Goal: Task Accomplishment & Management: Manage account settings

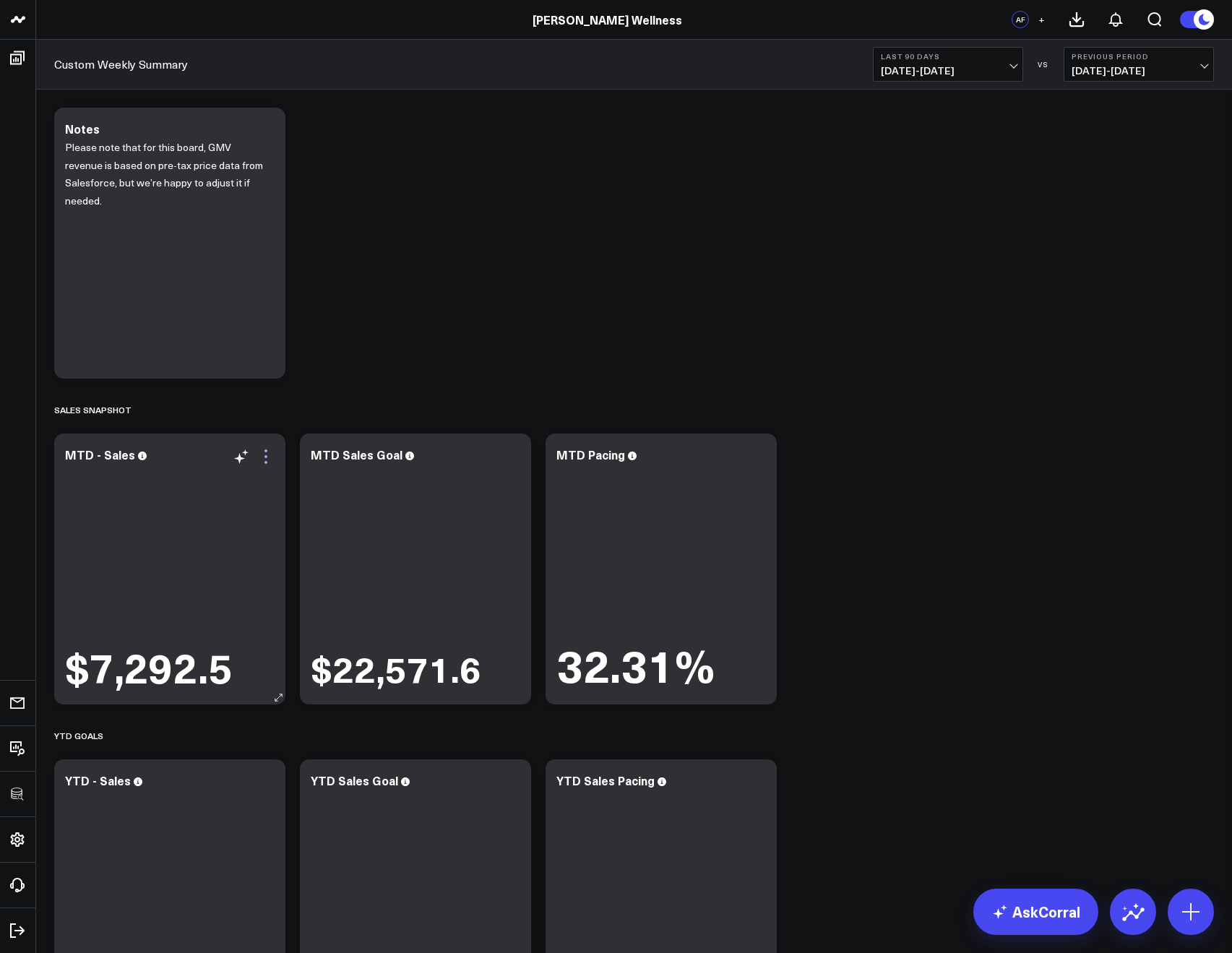
click at [267, 452] on icon at bounding box center [265, 456] width 17 height 17
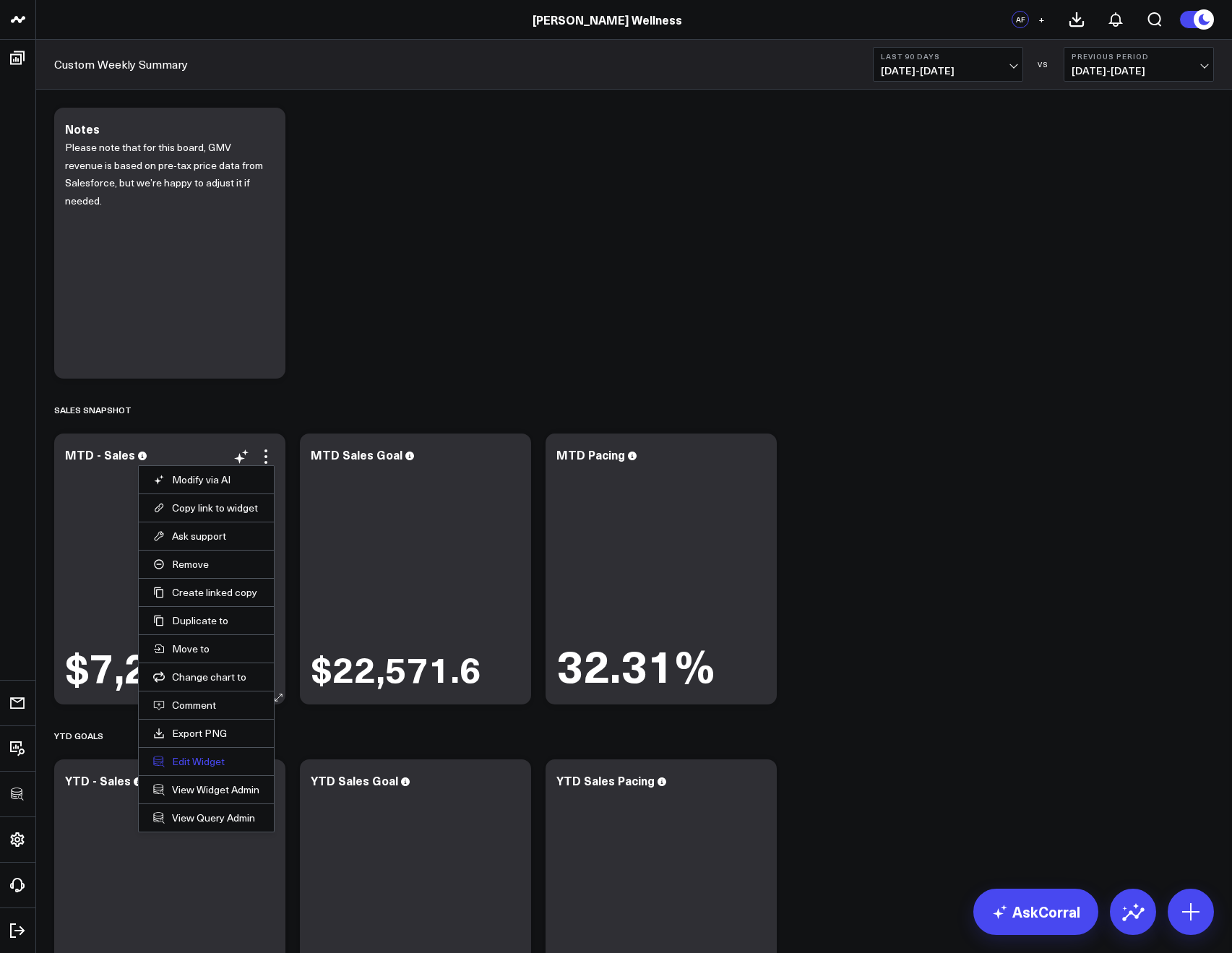
click at [191, 760] on button "Edit Widget" at bounding box center [206, 761] width 107 height 13
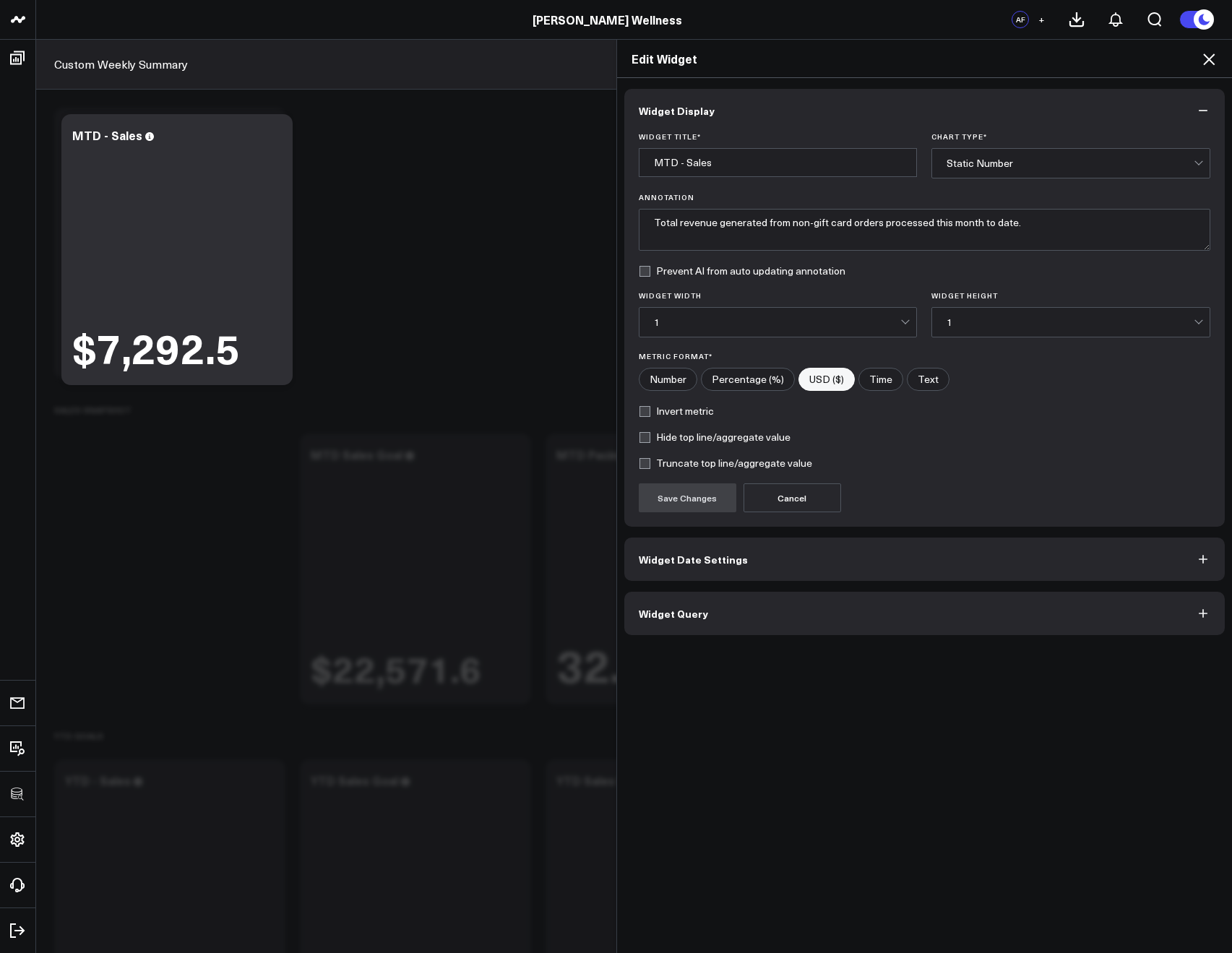
click at [686, 616] on span "Widget Query" at bounding box center [673, 613] width 69 height 11
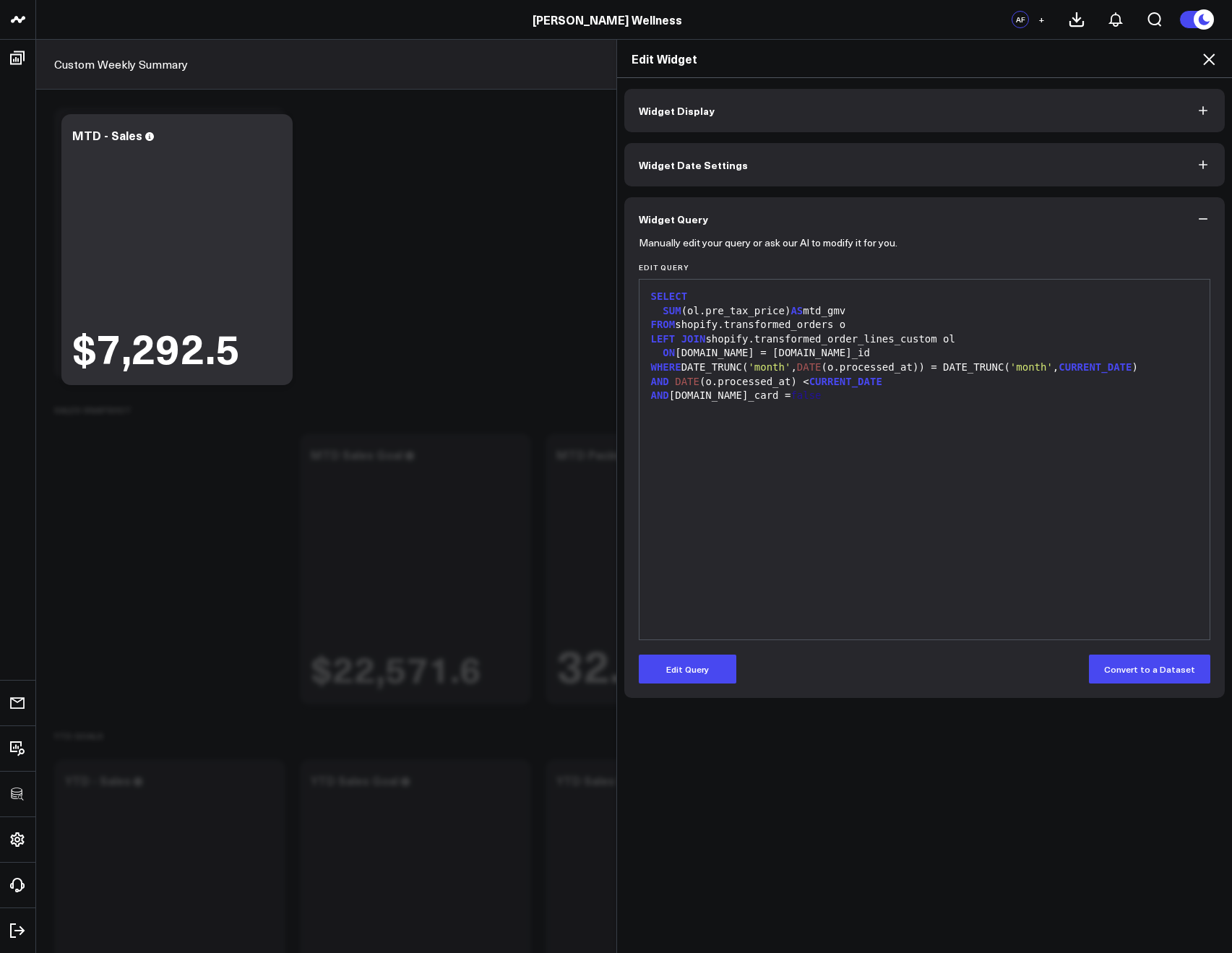
click at [1208, 68] on div "Edit Widget" at bounding box center [925, 59] width 616 height 38
click at [1207, 63] on icon at bounding box center [1208, 59] width 17 height 17
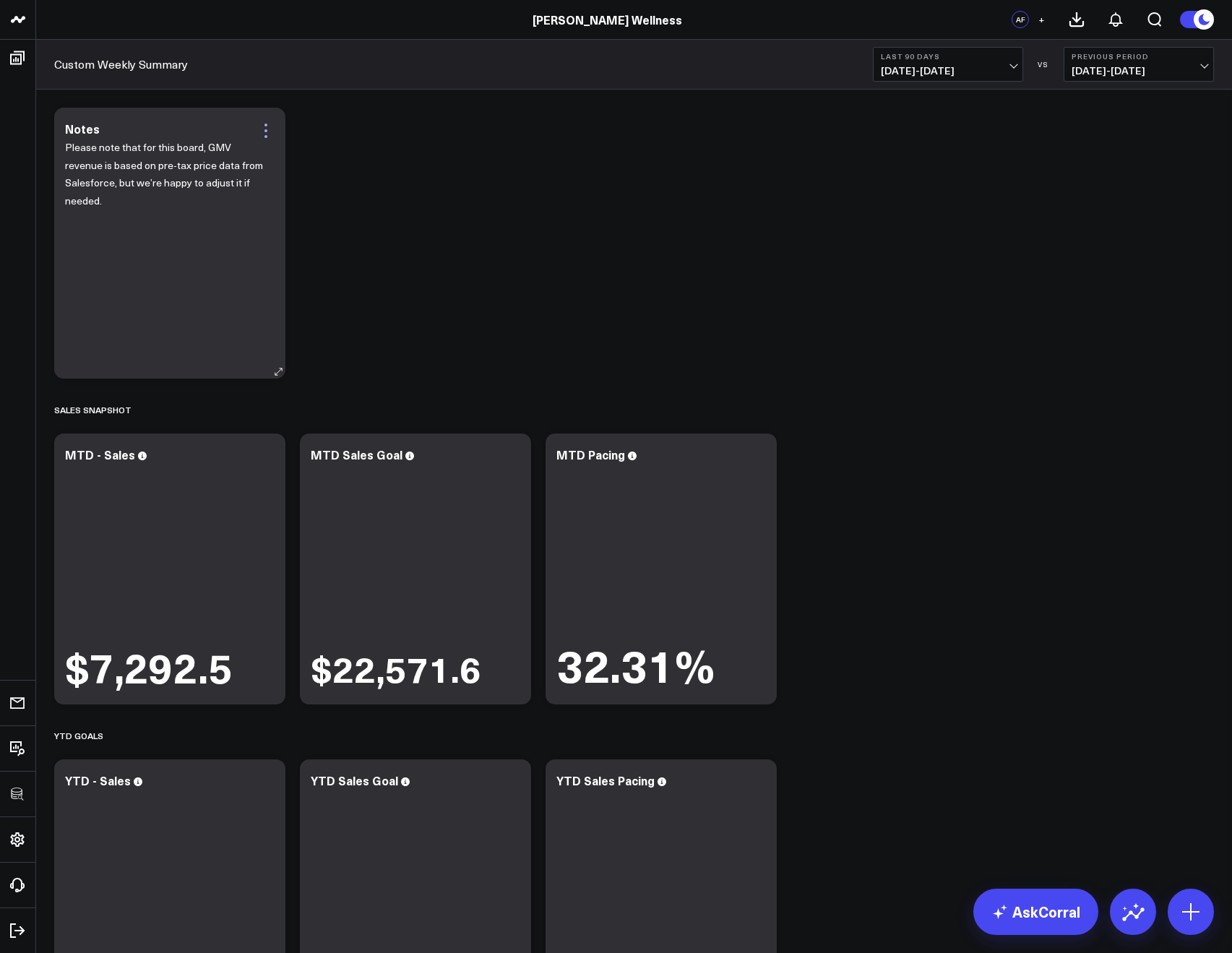
click at [261, 139] on icon at bounding box center [265, 130] width 17 height 17
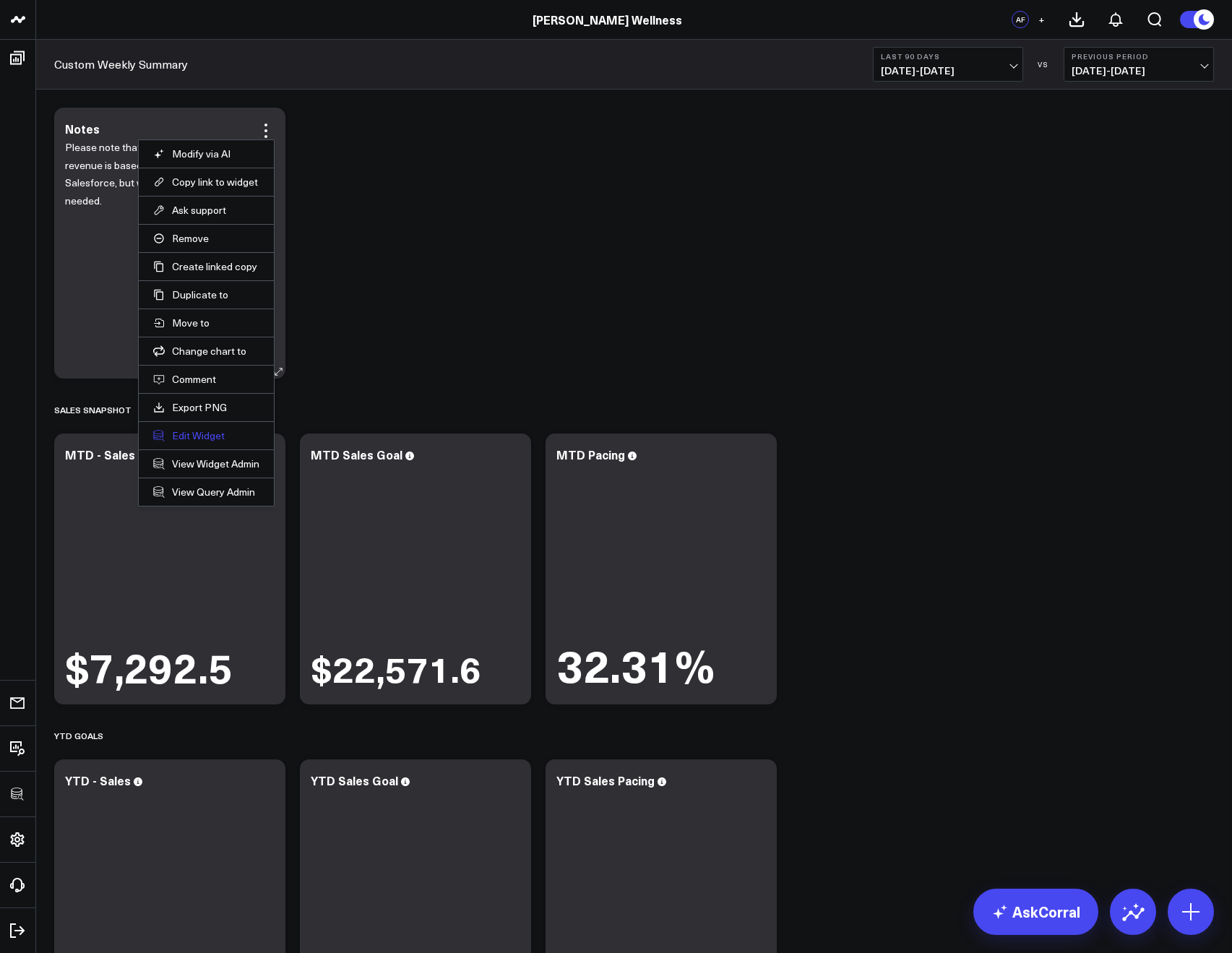
click at [196, 434] on button "Edit Widget" at bounding box center [206, 436] width 107 height 13
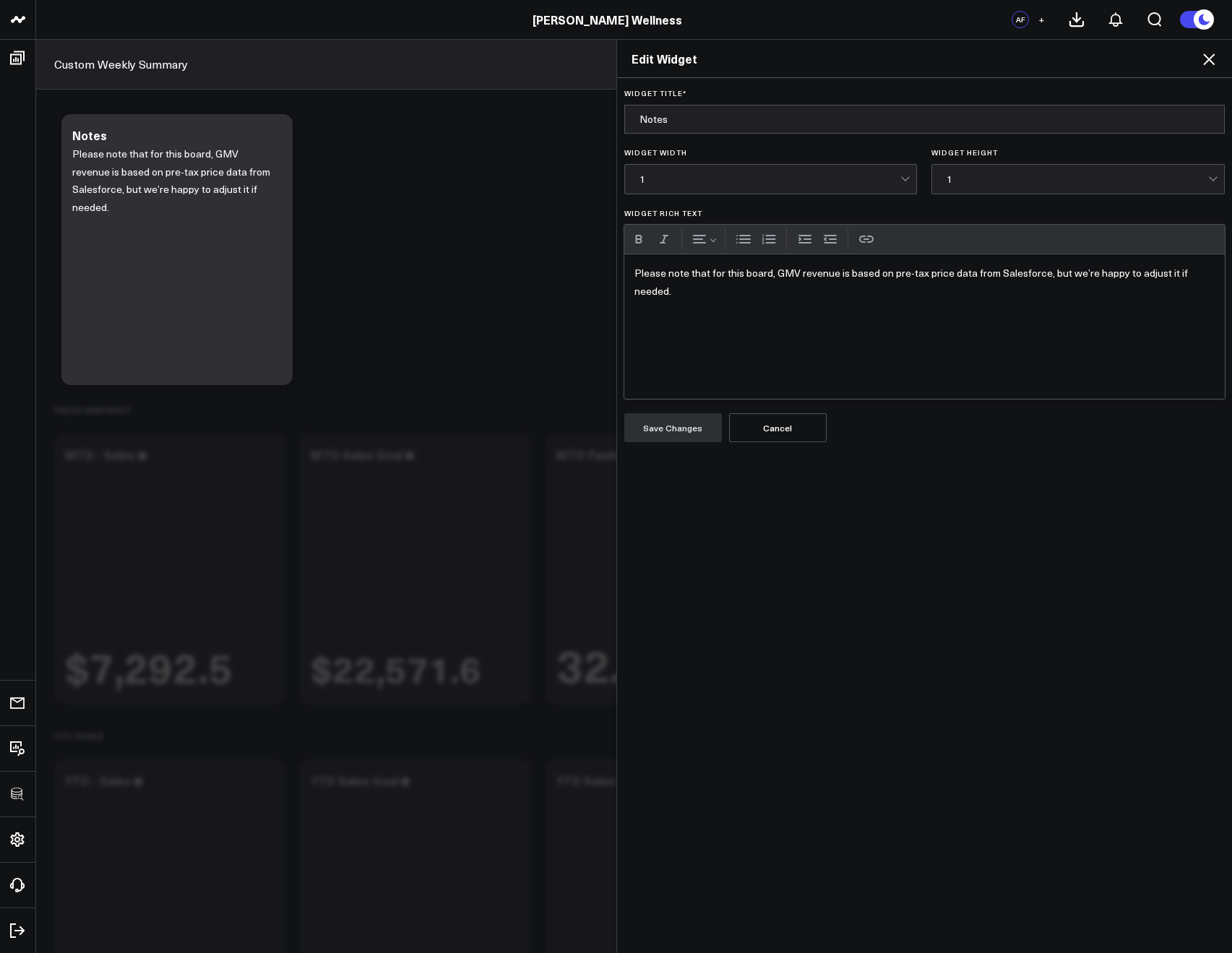
click at [1001, 271] on p "Please note that for this board, GMV revenue is based on pre-tax price data fro…" at bounding box center [925, 282] width 581 height 36
click at [704, 416] on button "Save Changes" at bounding box center [673, 428] width 98 height 29
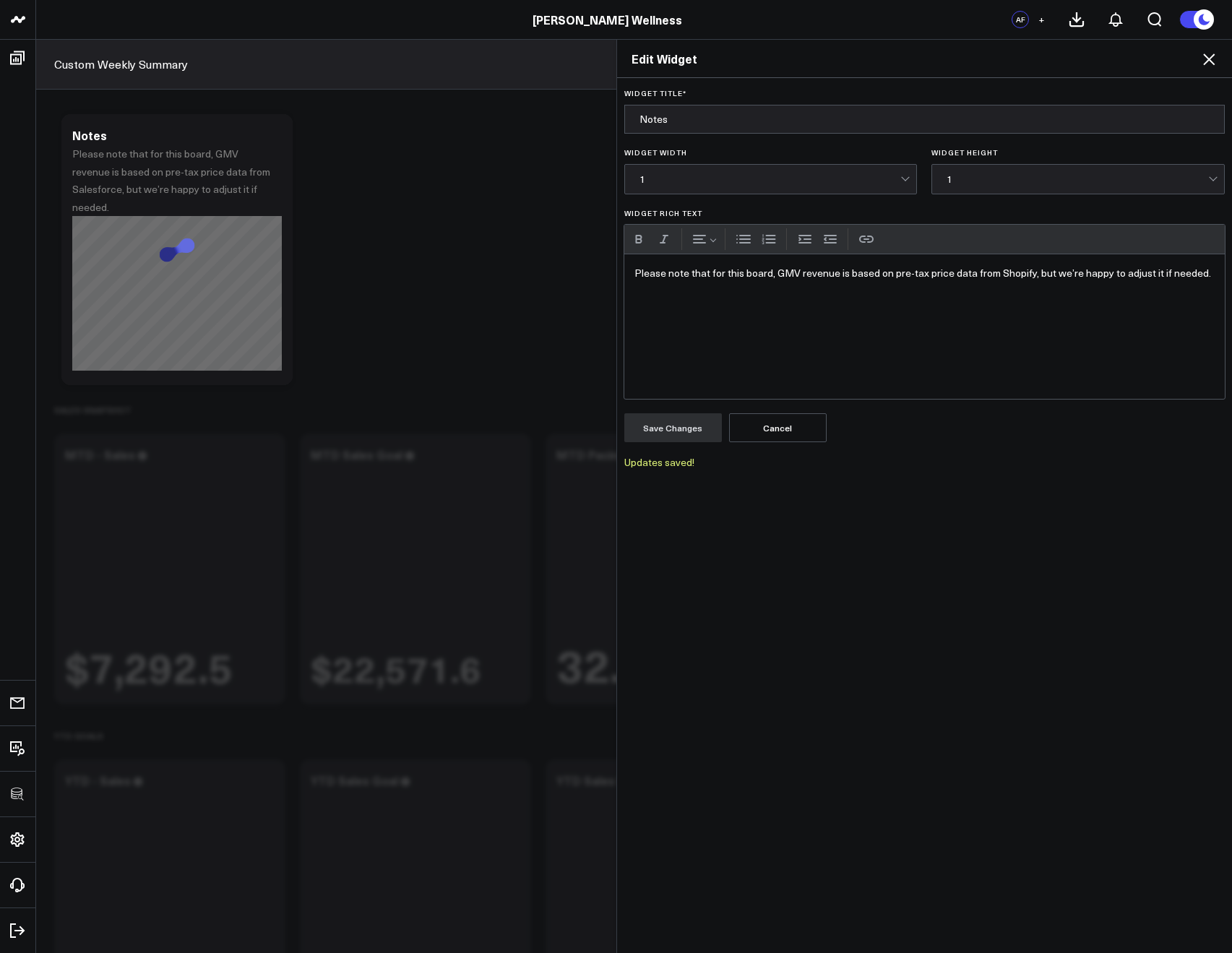
click at [1207, 59] on icon at bounding box center [1208, 59] width 17 height 17
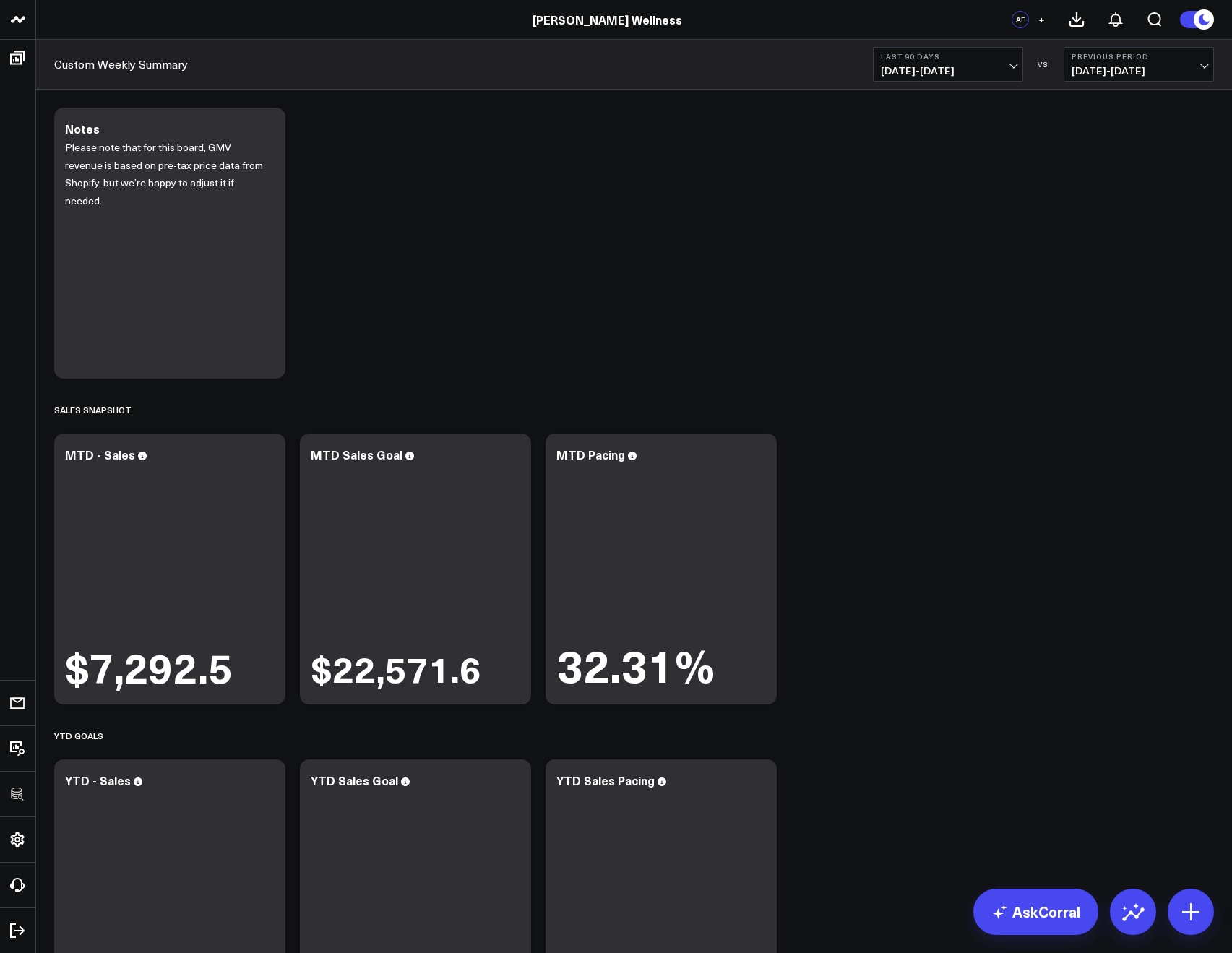
scroll to position [586, 0]
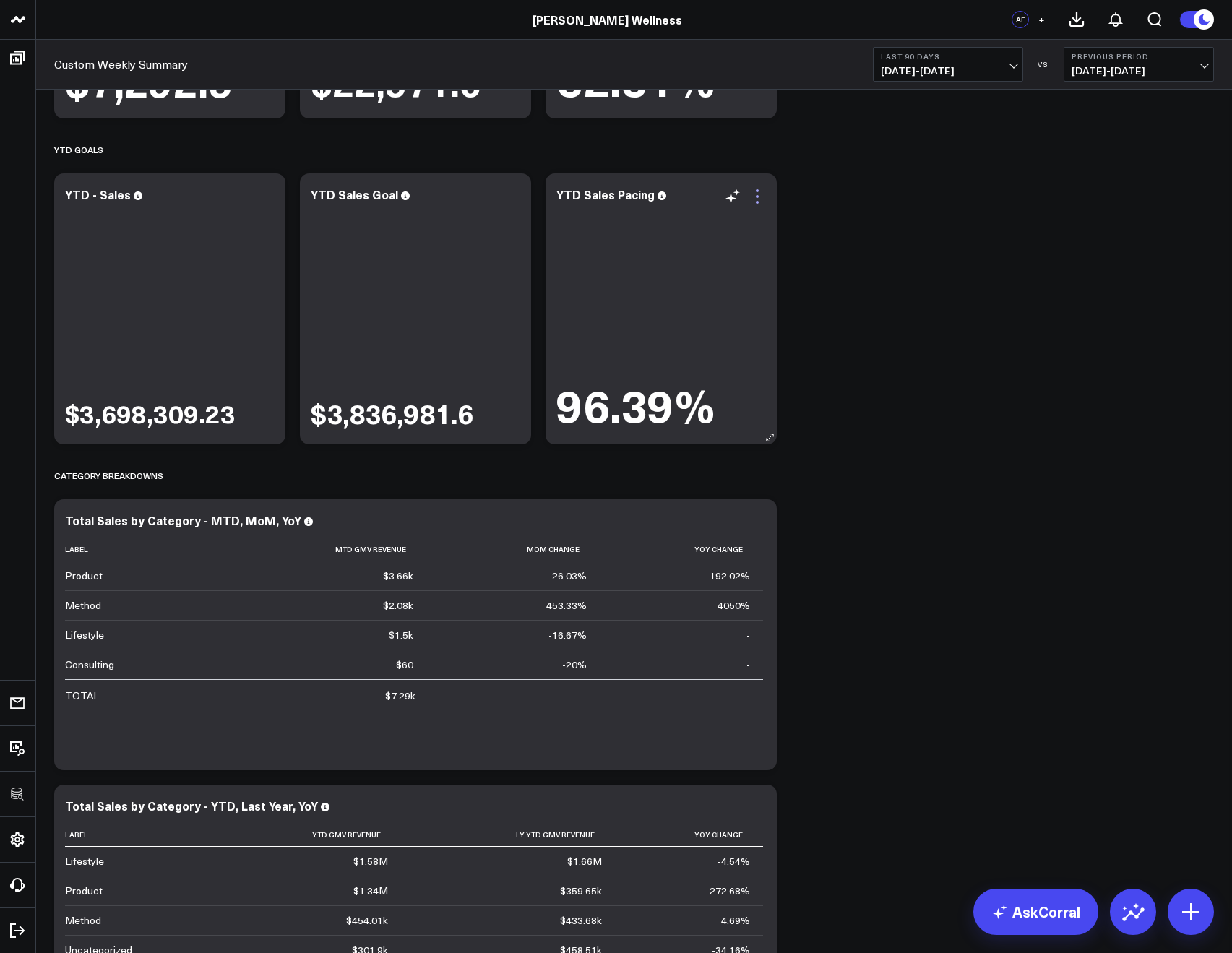
click at [759, 195] on icon at bounding box center [756, 196] width 17 height 17
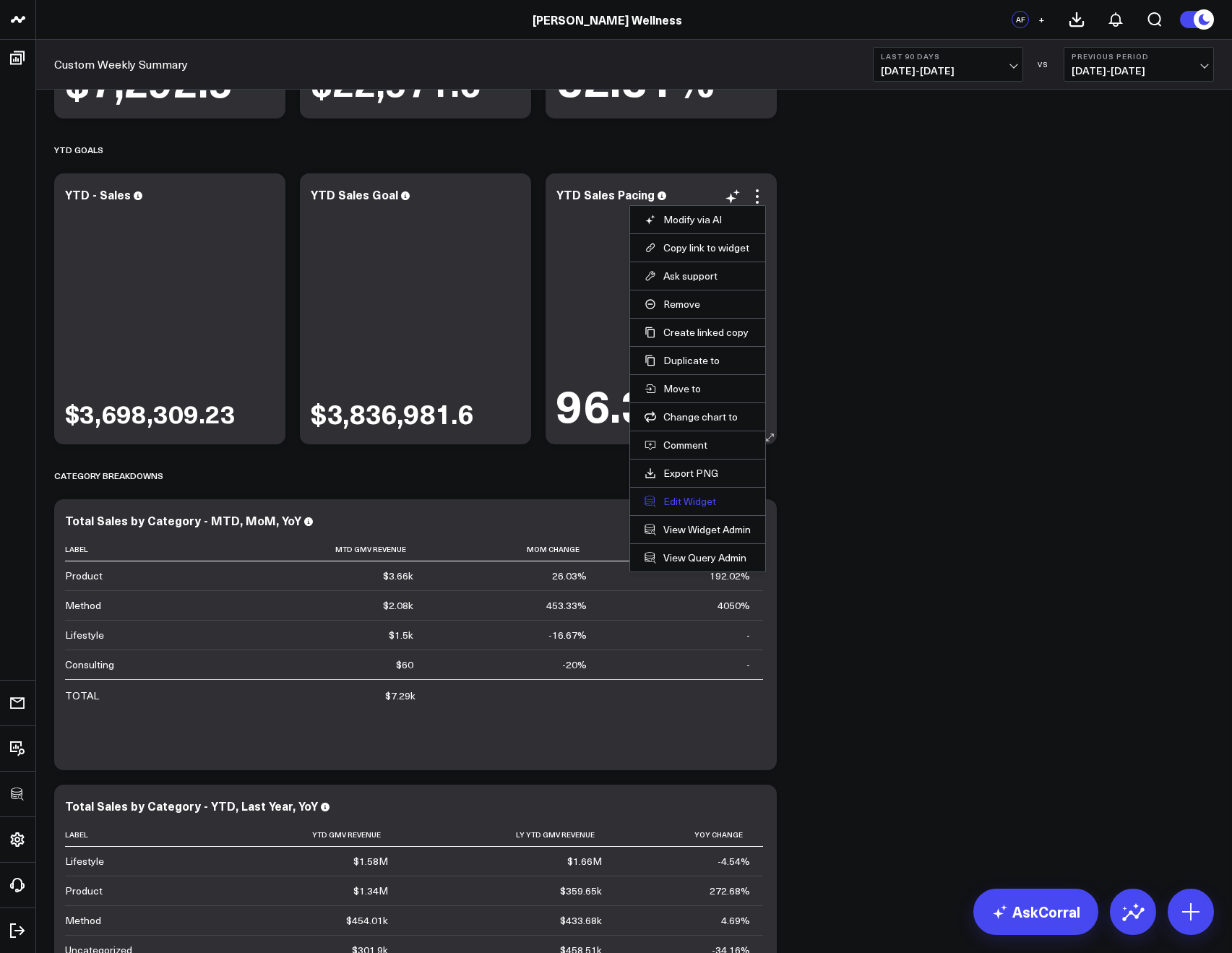
click at [689, 501] on button "Edit Widget" at bounding box center [697, 502] width 107 height 13
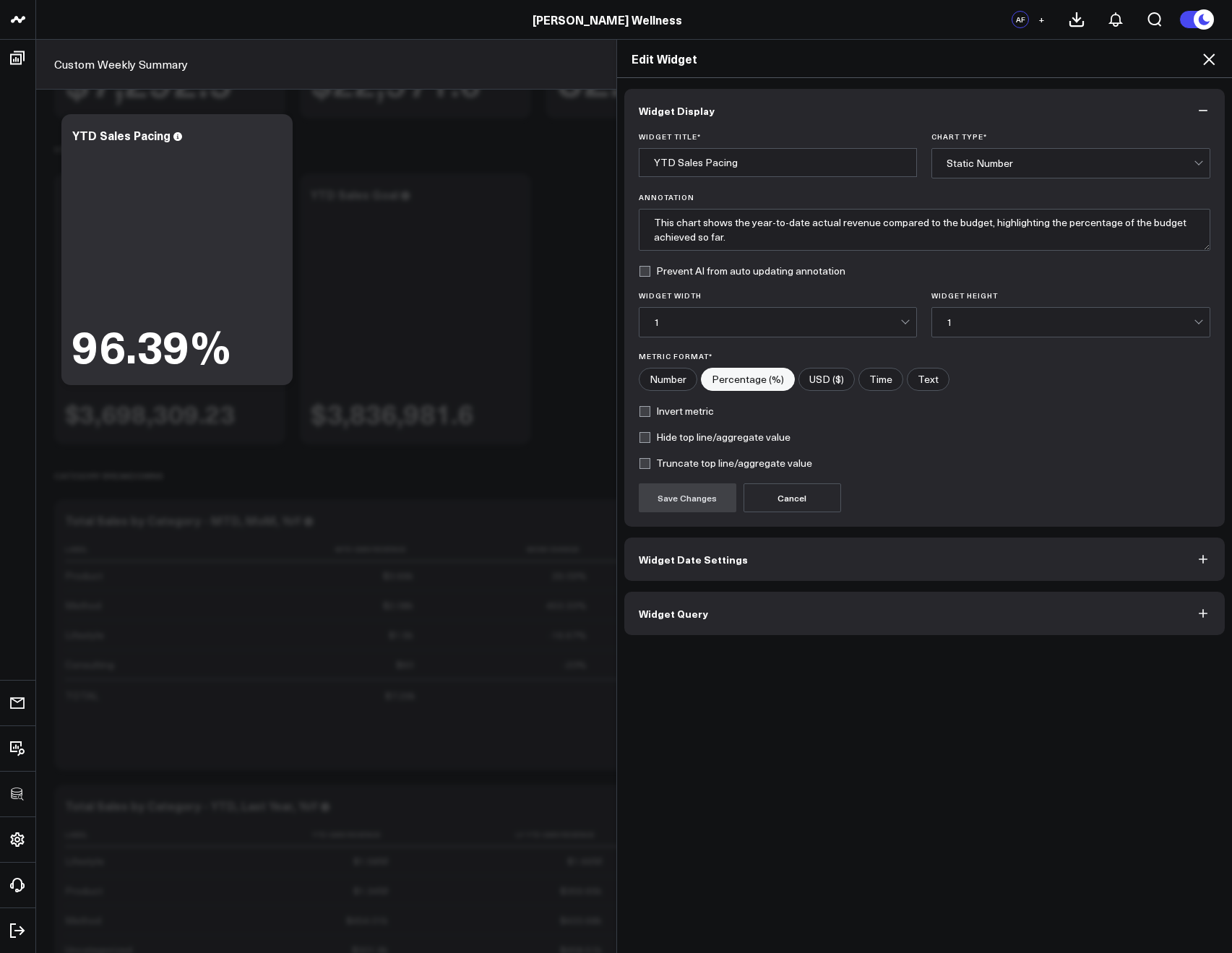
click at [686, 620] on button "Widget Query" at bounding box center [925, 613] width 601 height 43
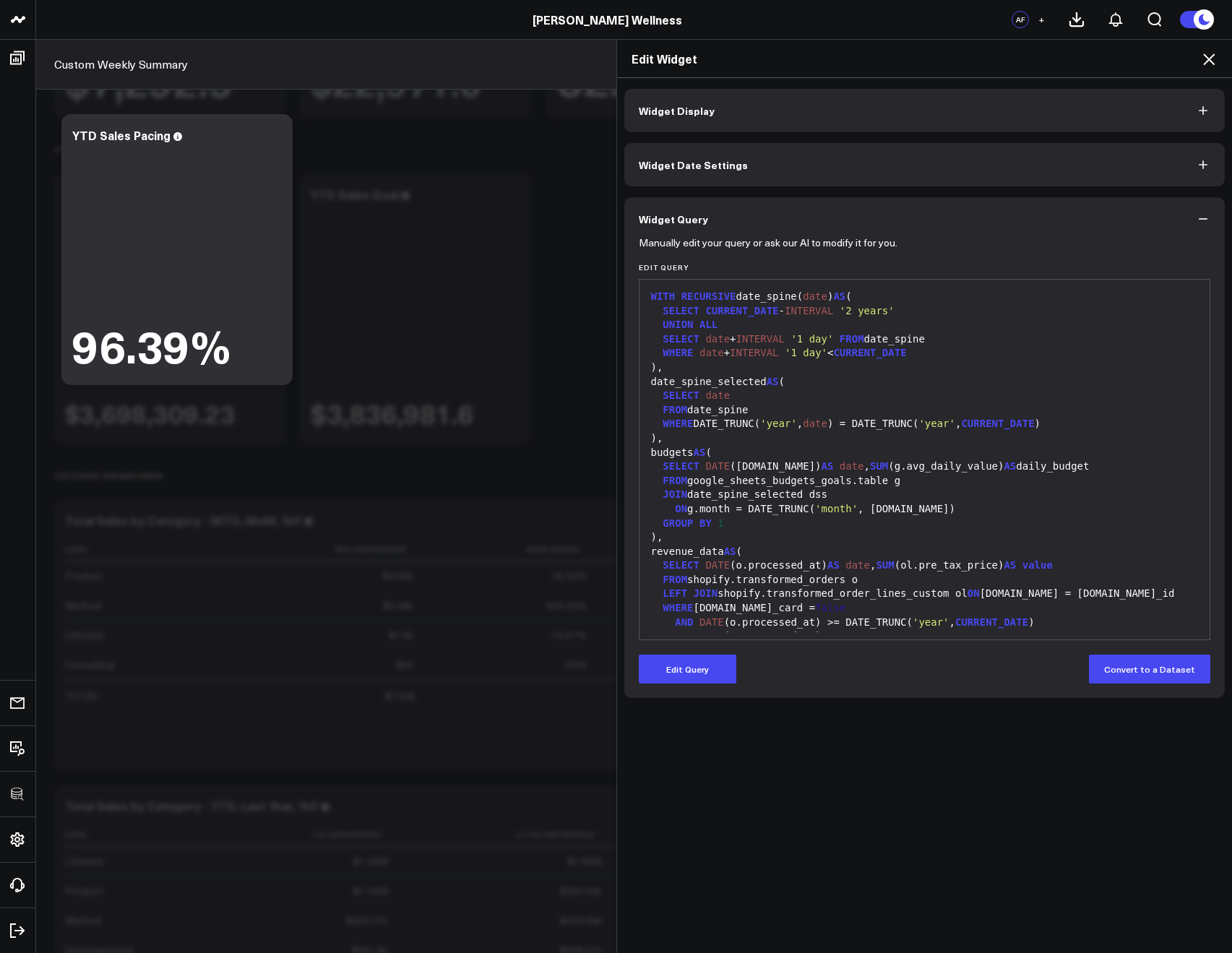
click at [1203, 69] on div "Edit Widget" at bounding box center [925, 59] width 616 height 38
click at [1205, 66] on icon at bounding box center [1208, 59] width 17 height 17
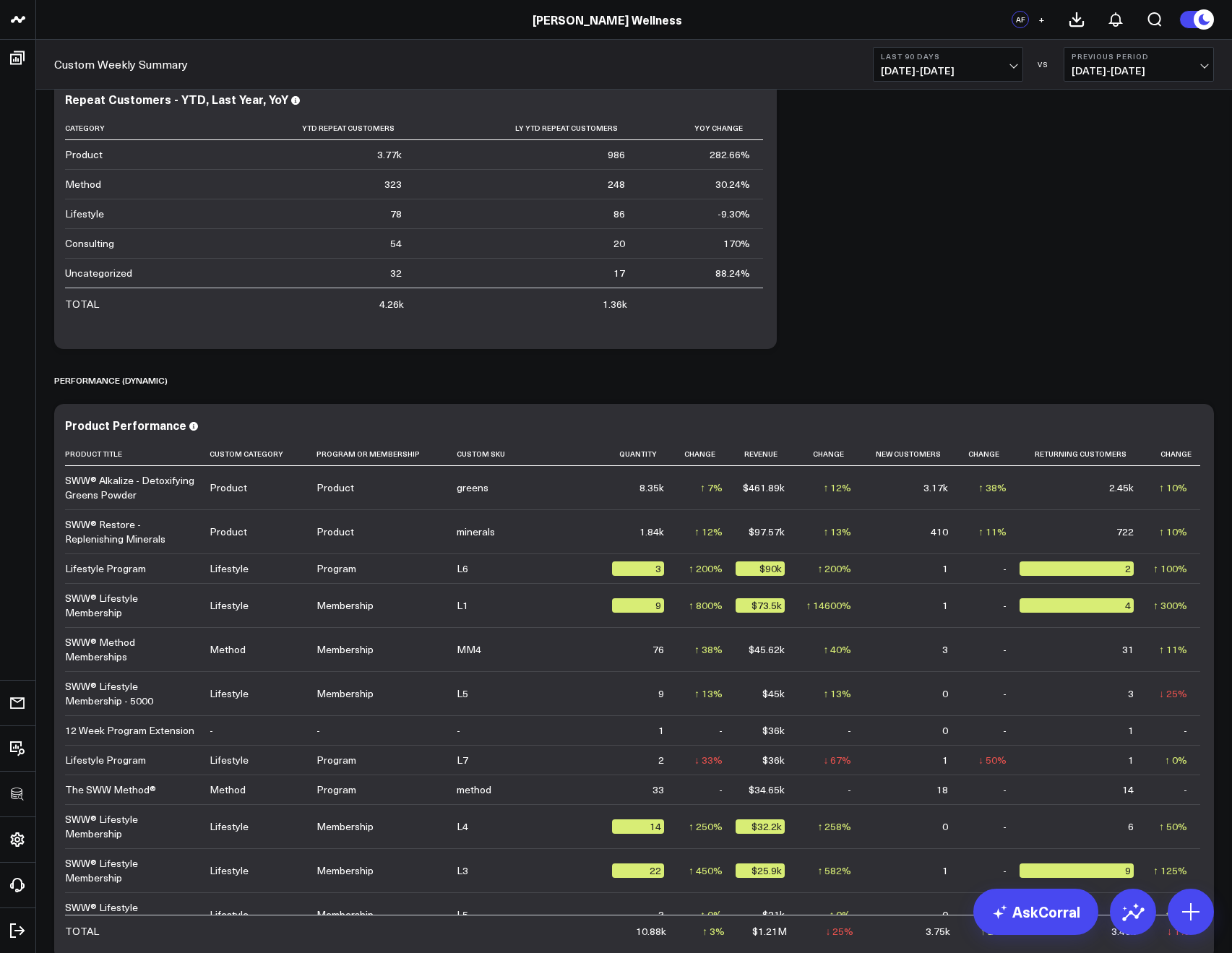
scroll to position [4123, 0]
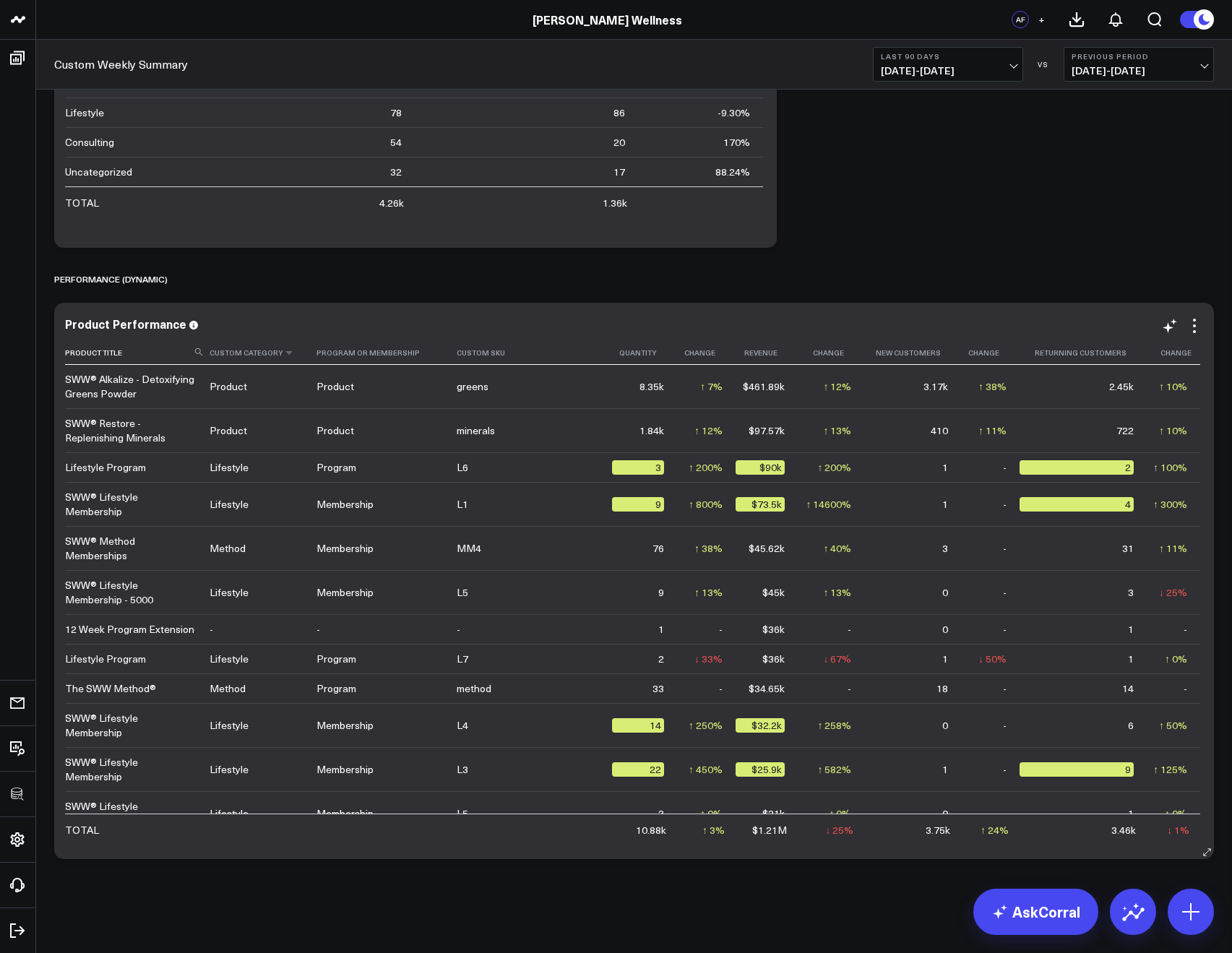
drag, startPoint x: 285, startPoint y: 372, endPoint x: 274, endPoint y: 364, distance: 13.6
click at [282, 372] on td "Product" at bounding box center [263, 386] width 107 height 43
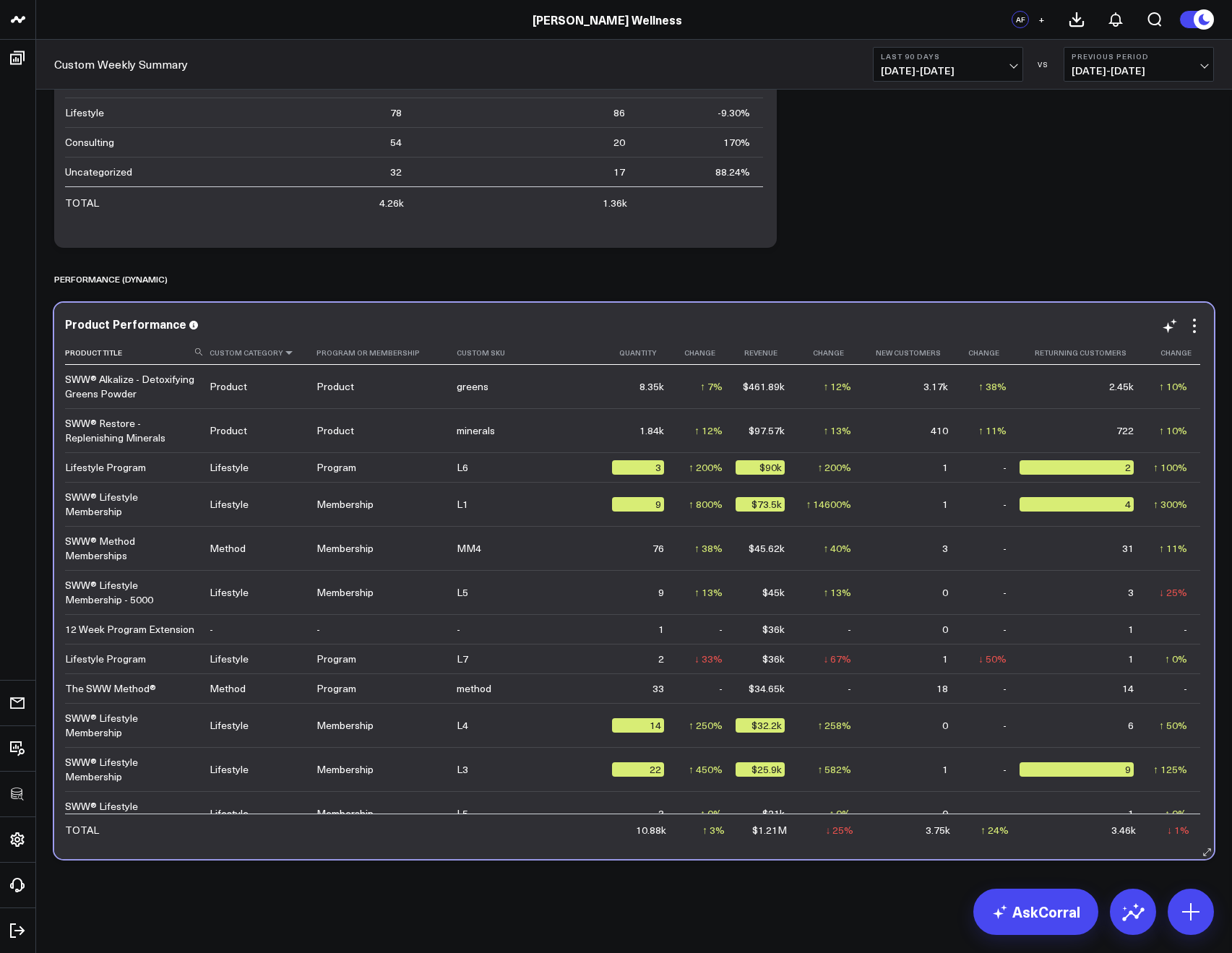
click at [285, 354] on icon at bounding box center [289, 352] width 11 height 9
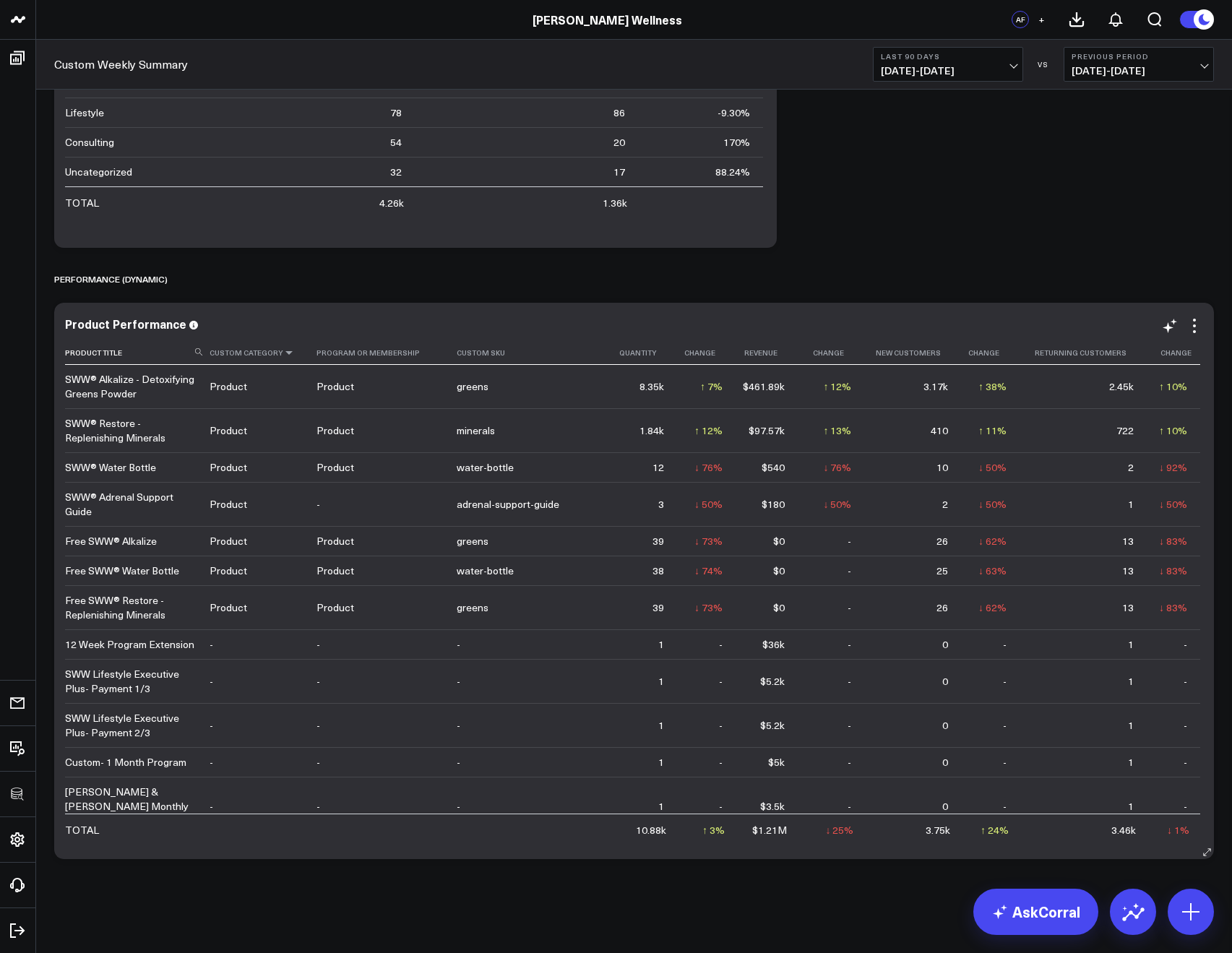
click at [285, 354] on icon at bounding box center [289, 352] width 11 height 9
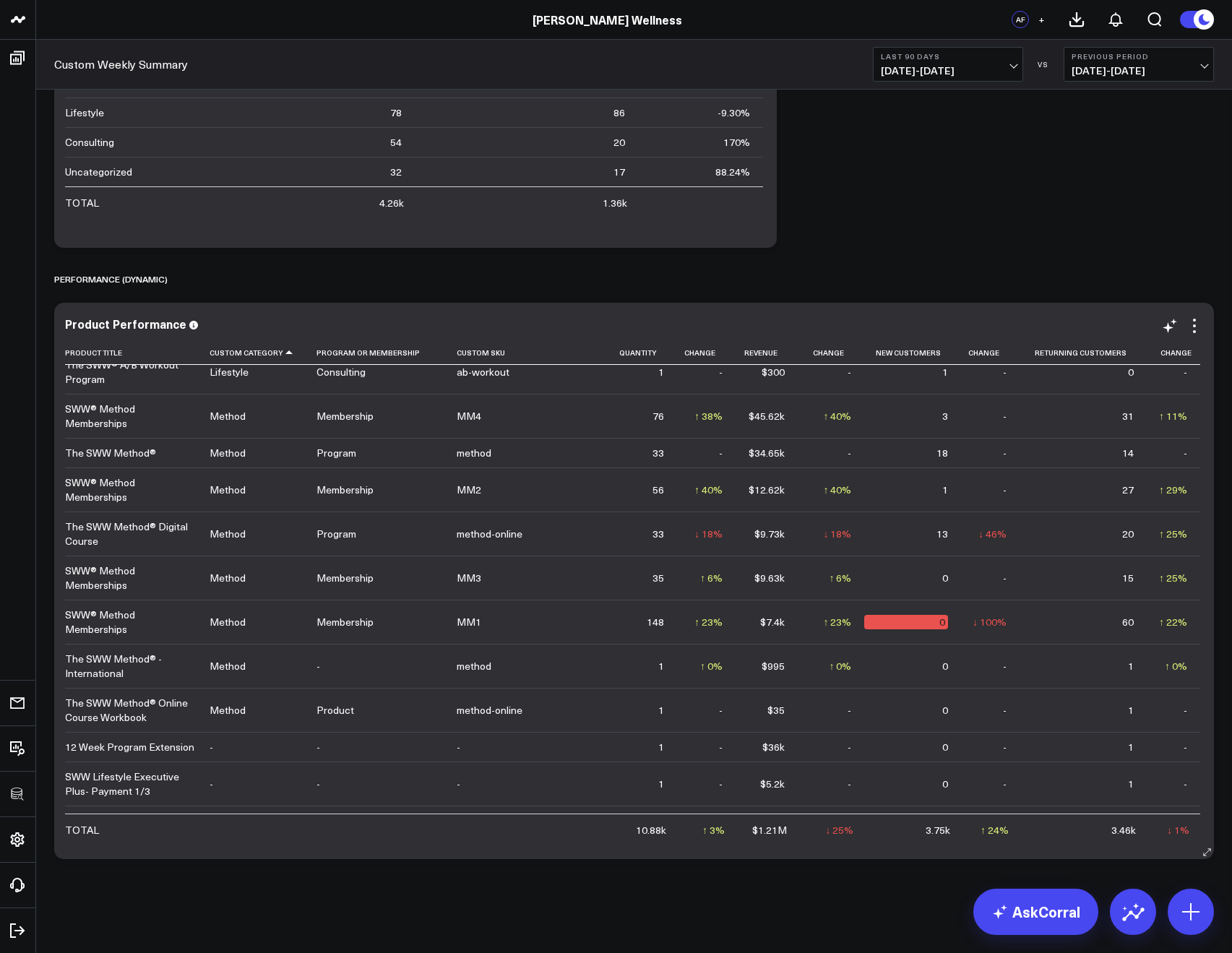
scroll to position [1091, 0]
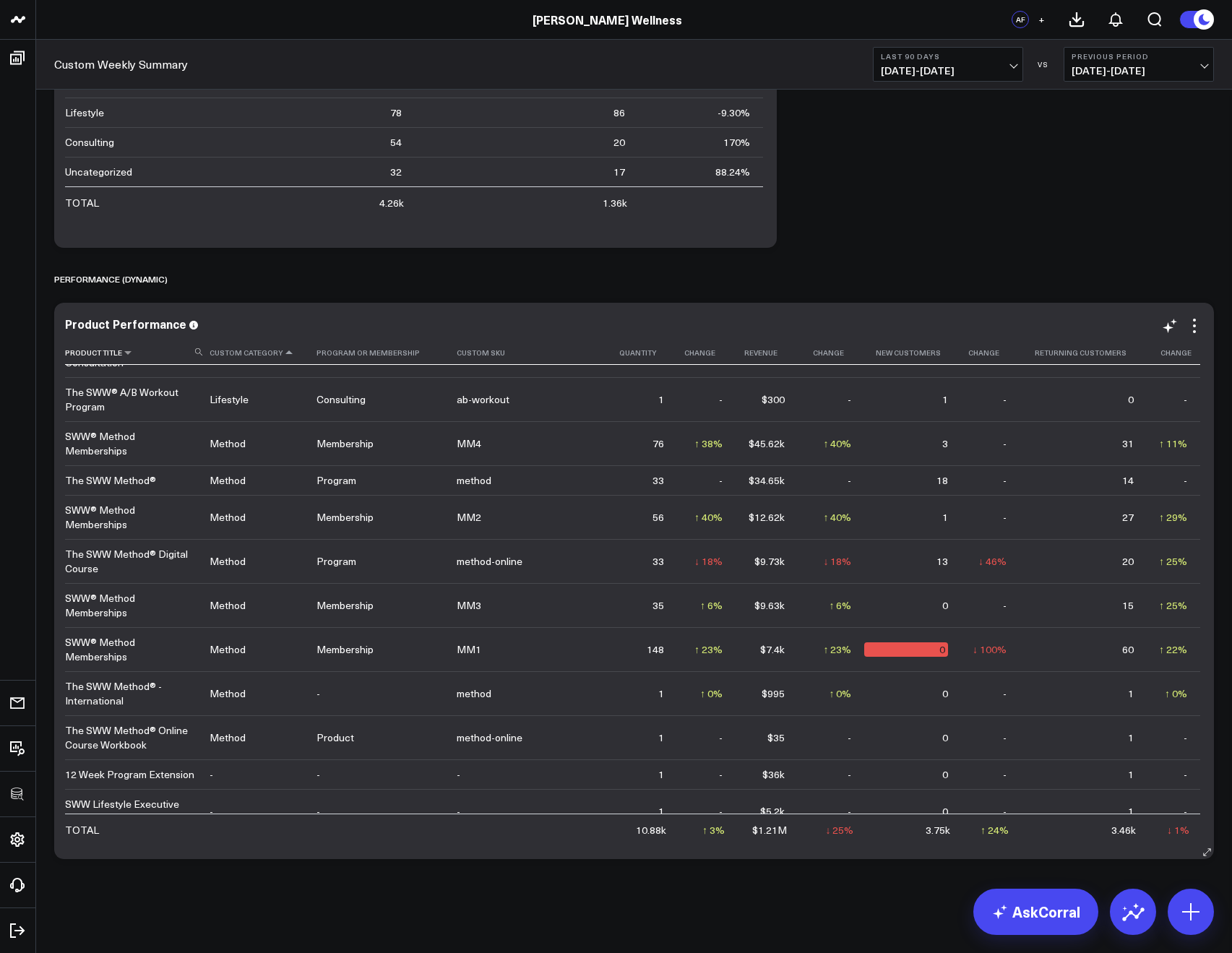
click at [201, 353] on icon at bounding box center [198, 351] width 7 height 7
click at [186, 354] on input at bounding box center [135, 351] width 141 height 25
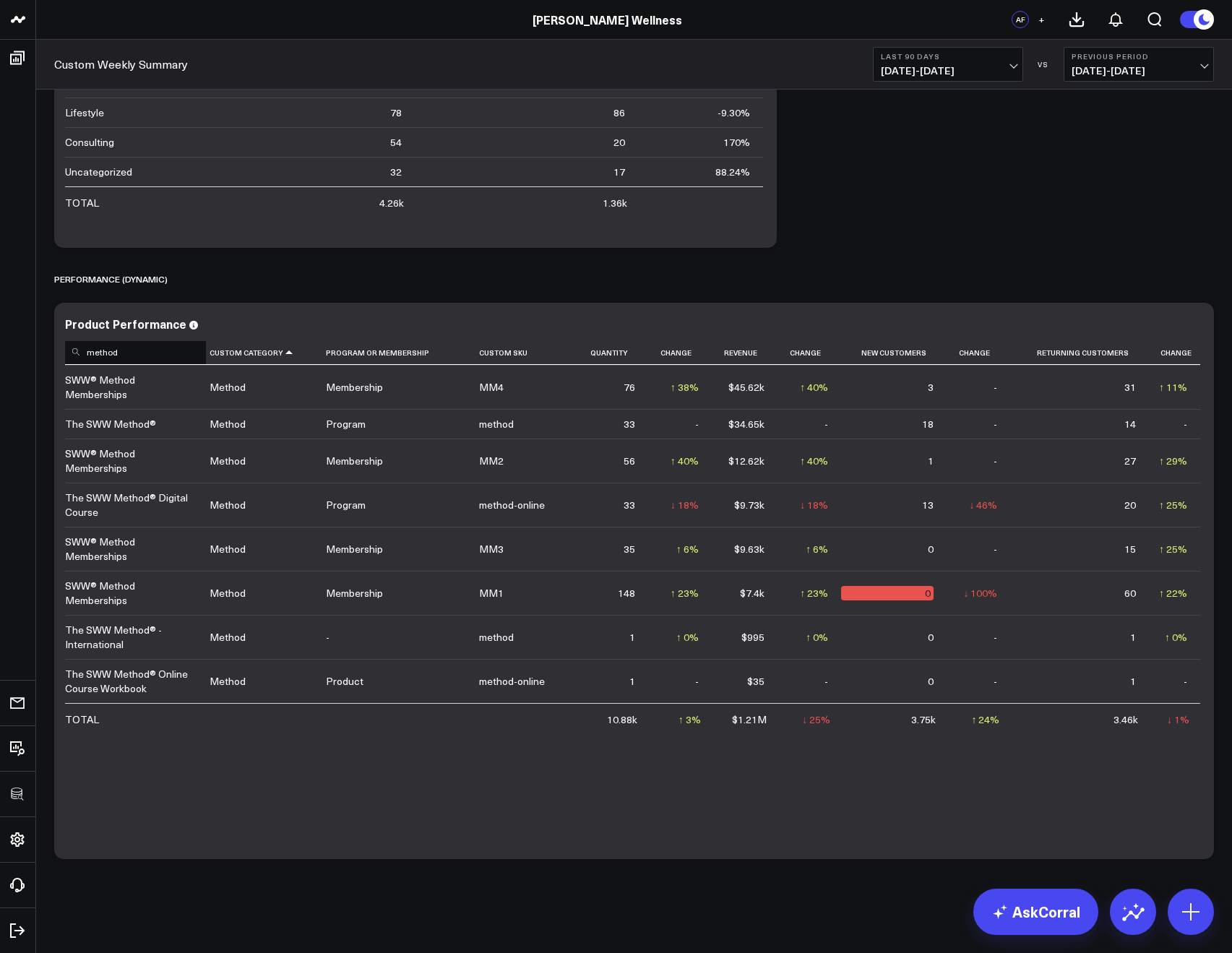
type input "method"
click at [1039, 18] on span "+" at bounding box center [1042, 20] width 7 height 10
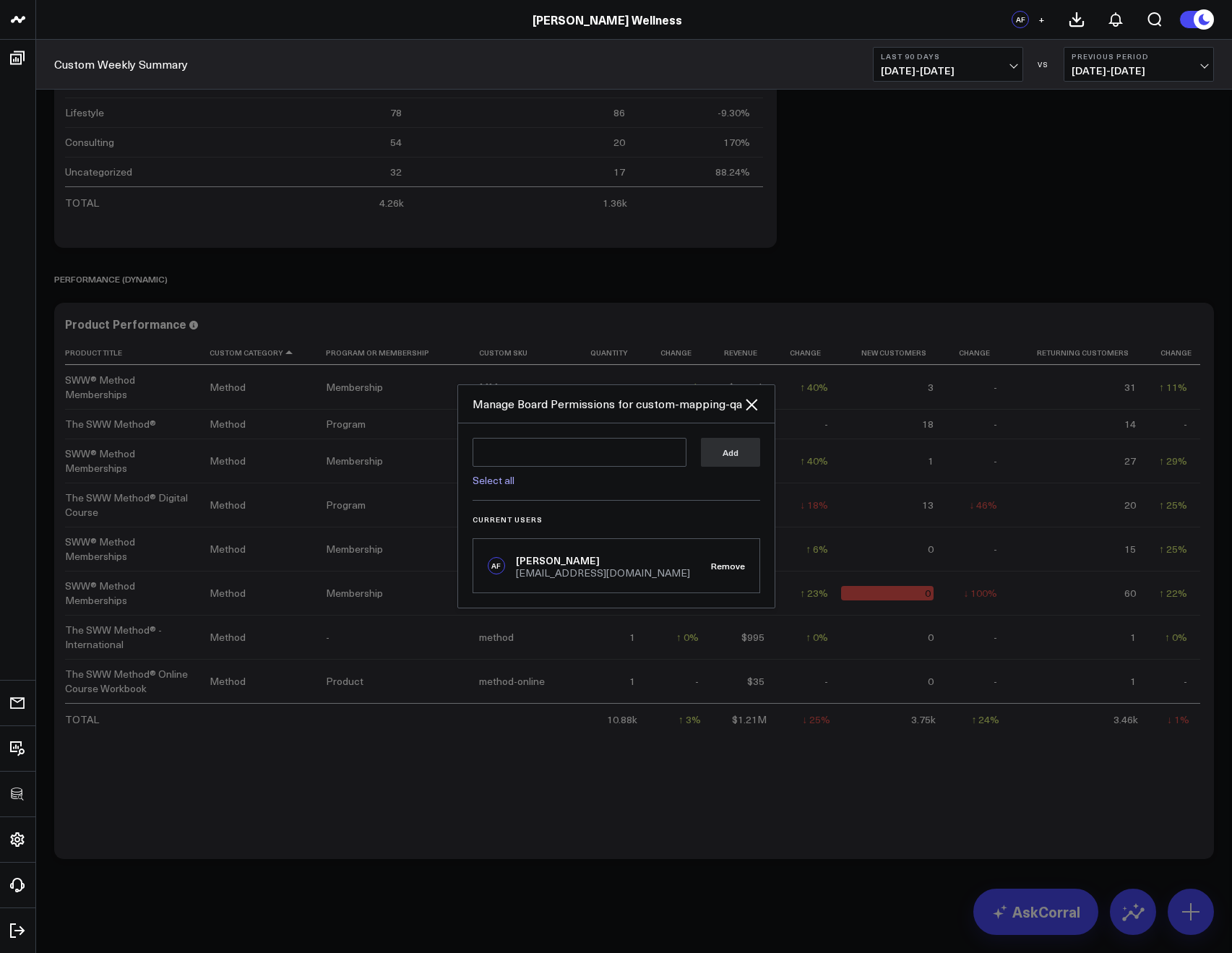
click at [510, 474] on link "Select all" at bounding box center [494, 480] width 42 height 14
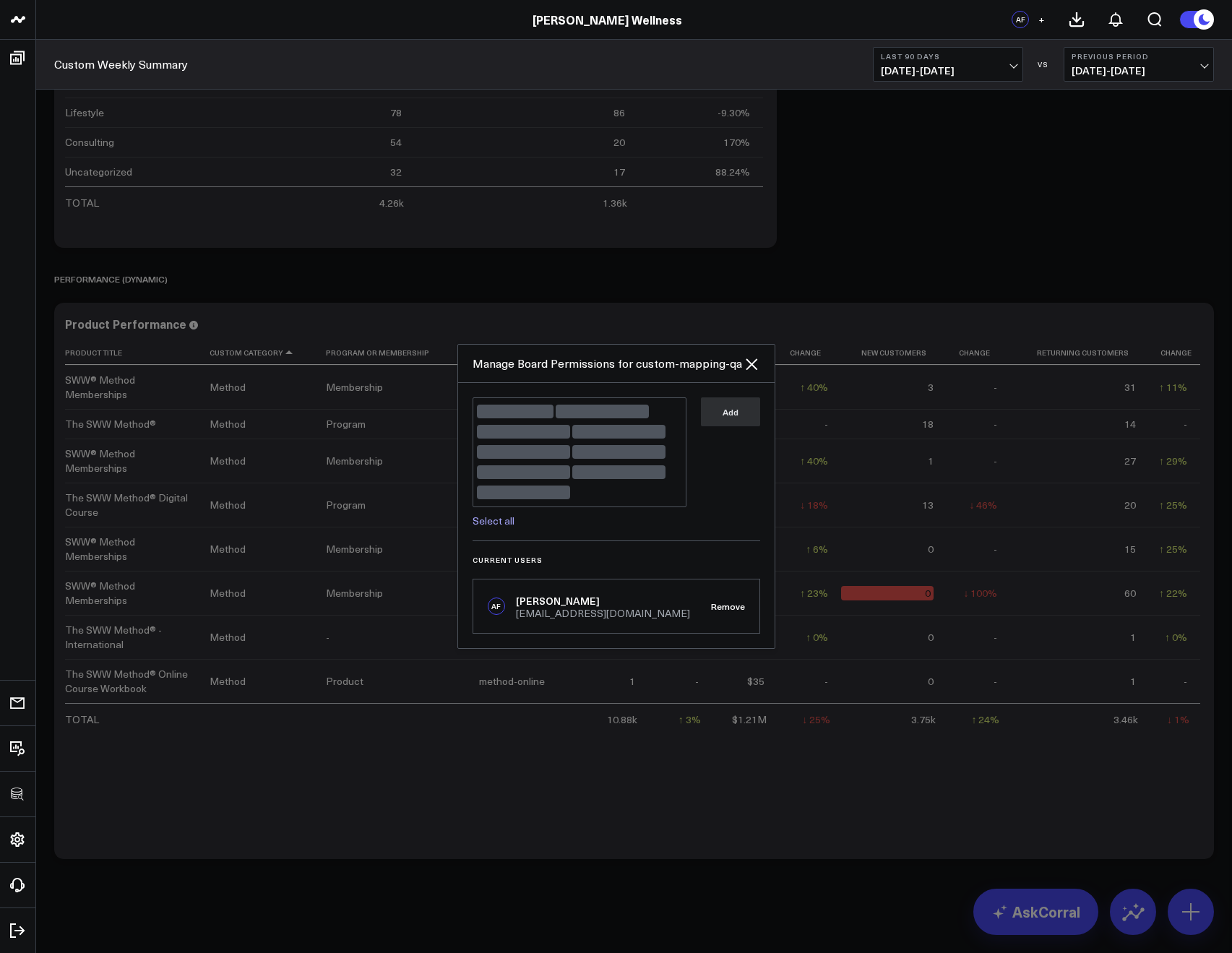
type textarea "@Corral Support @Vera Khodasevich @Meagan Fleishman @Marshall Monrad @Amy Heir …"
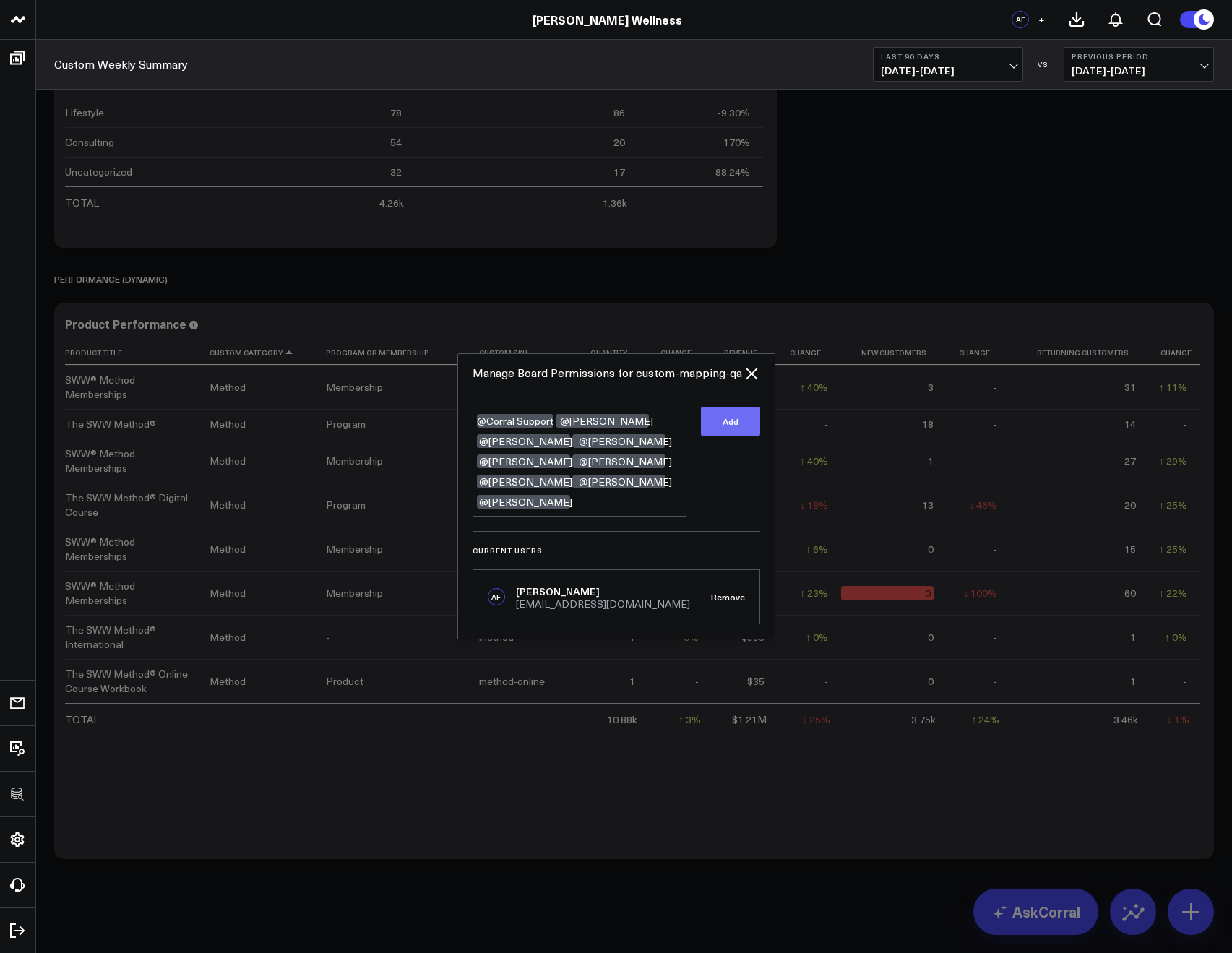
click at [728, 427] on button "Add" at bounding box center [730, 421] width 59 height 29
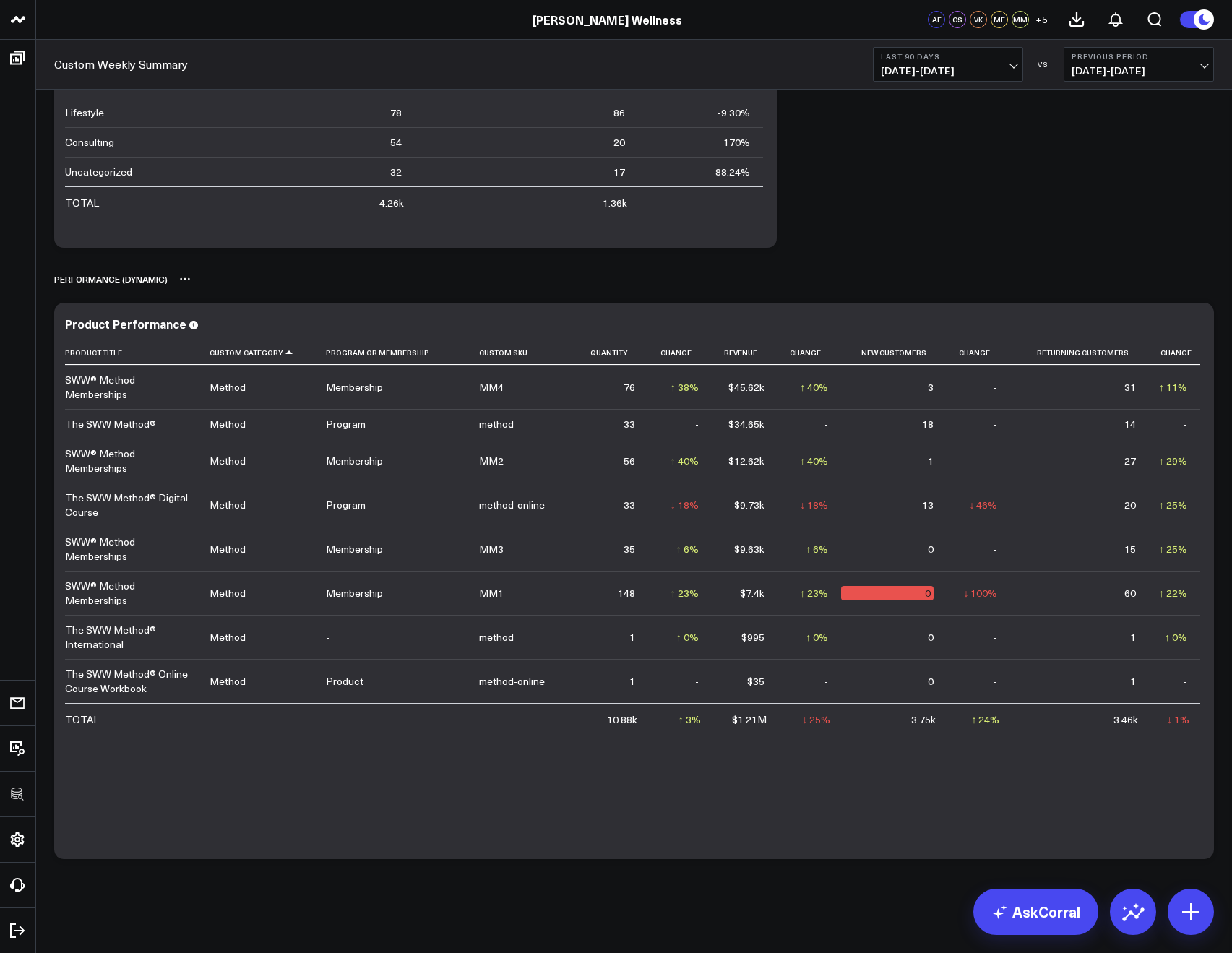
click at [964, 263] on div "PERFORMANCE (DYNAMIC)" at bounding box center [634, 279] width 1160 height 33
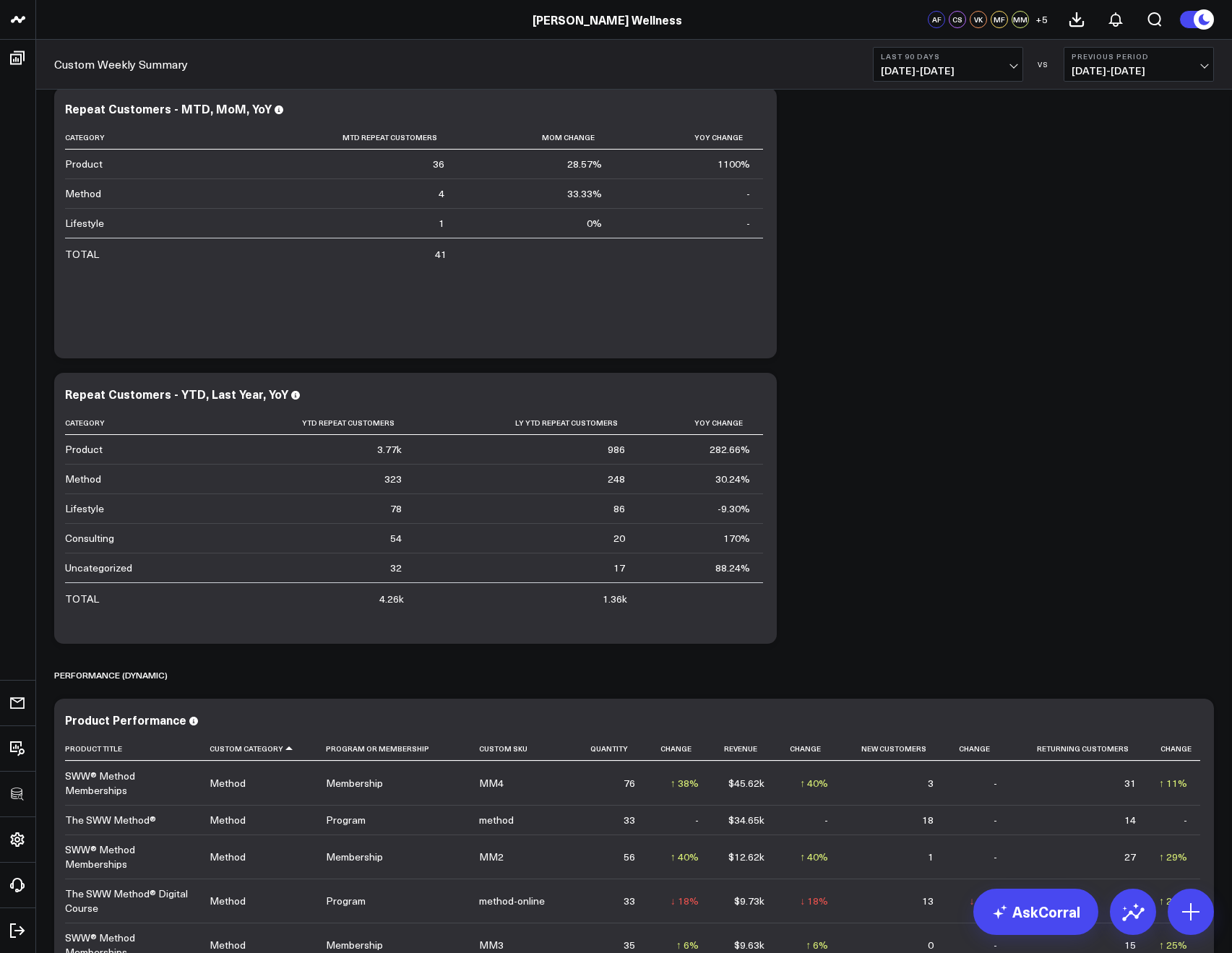
scroll to position [4123, 0]
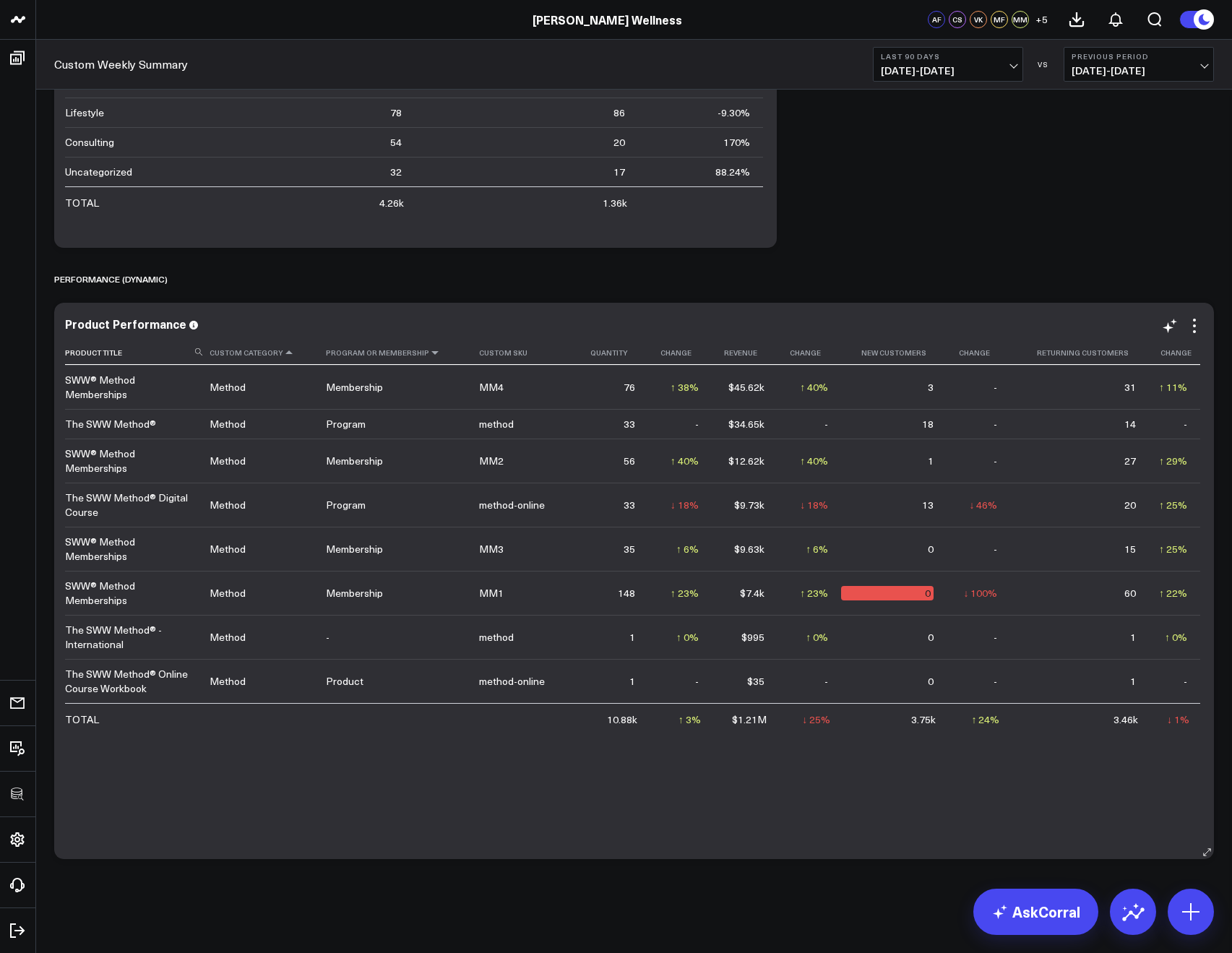
click at [429, 353] on icon at bounding box center [435, 352] width 11 height 9
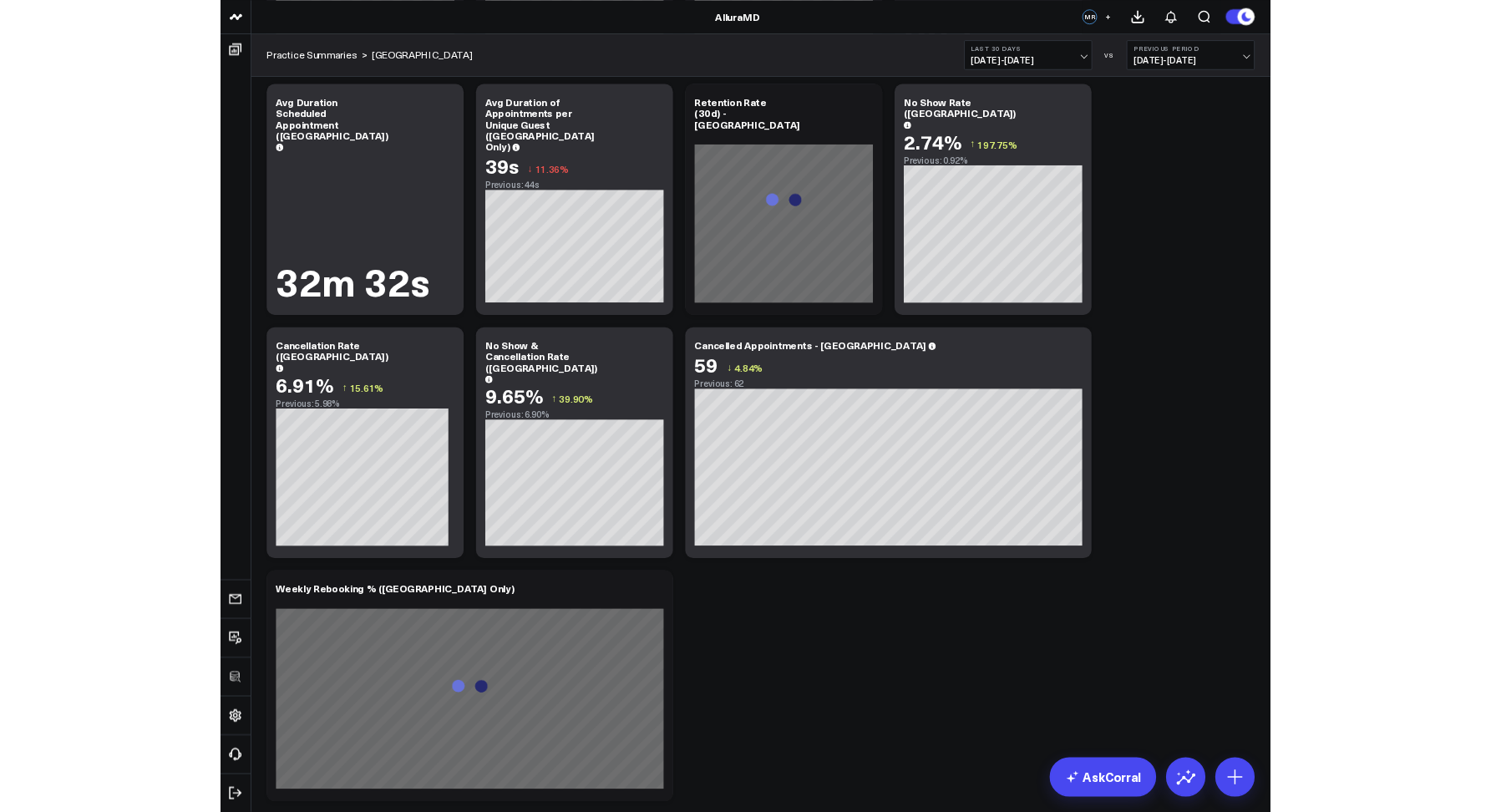
scroll to position [4093, 0]
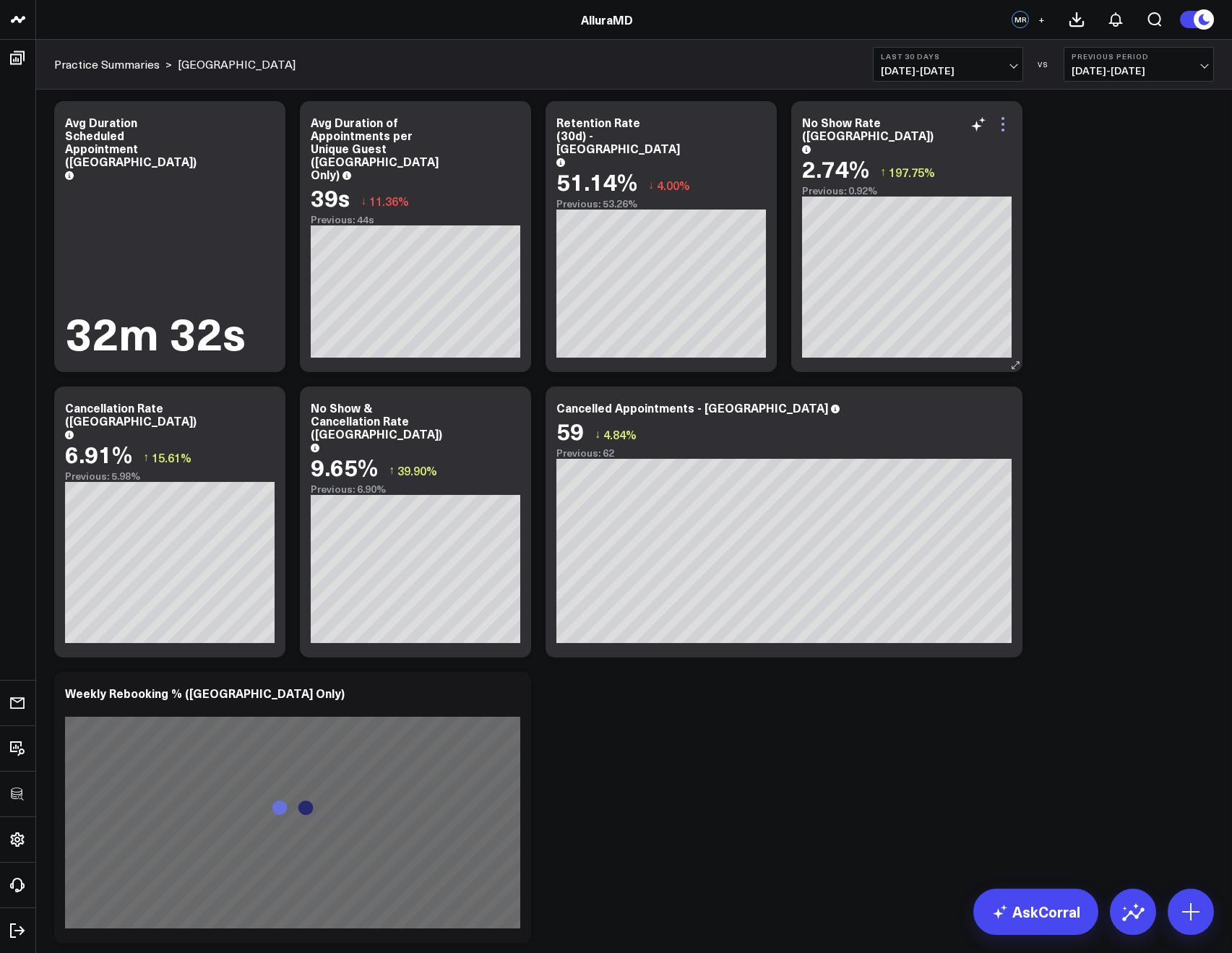
click at [1002, 126] on icon at bounding box center [1002, 124] width 17 height 17
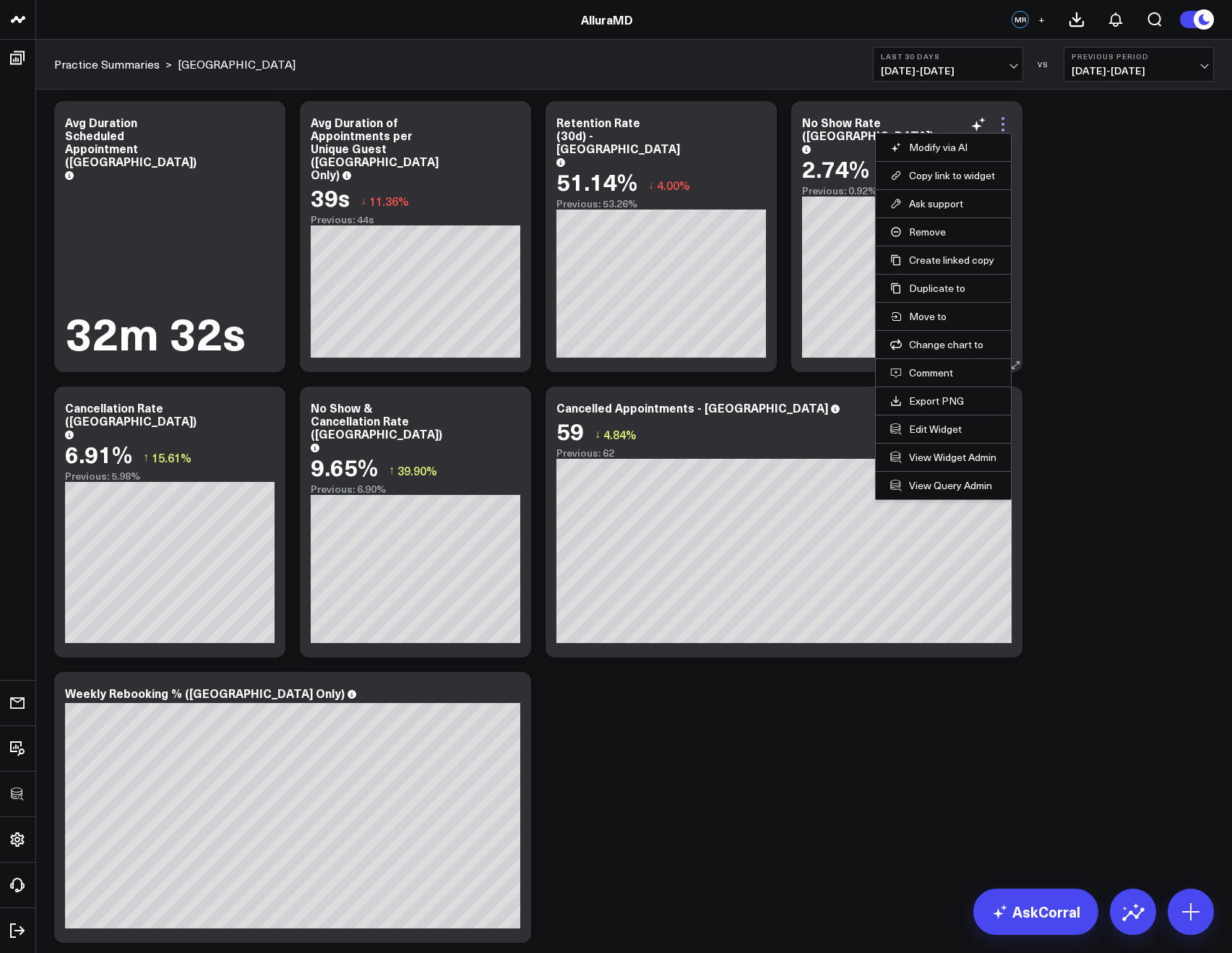
click at [1000, 121] on icon at bounding box center [1002, 124] width 17 height 17
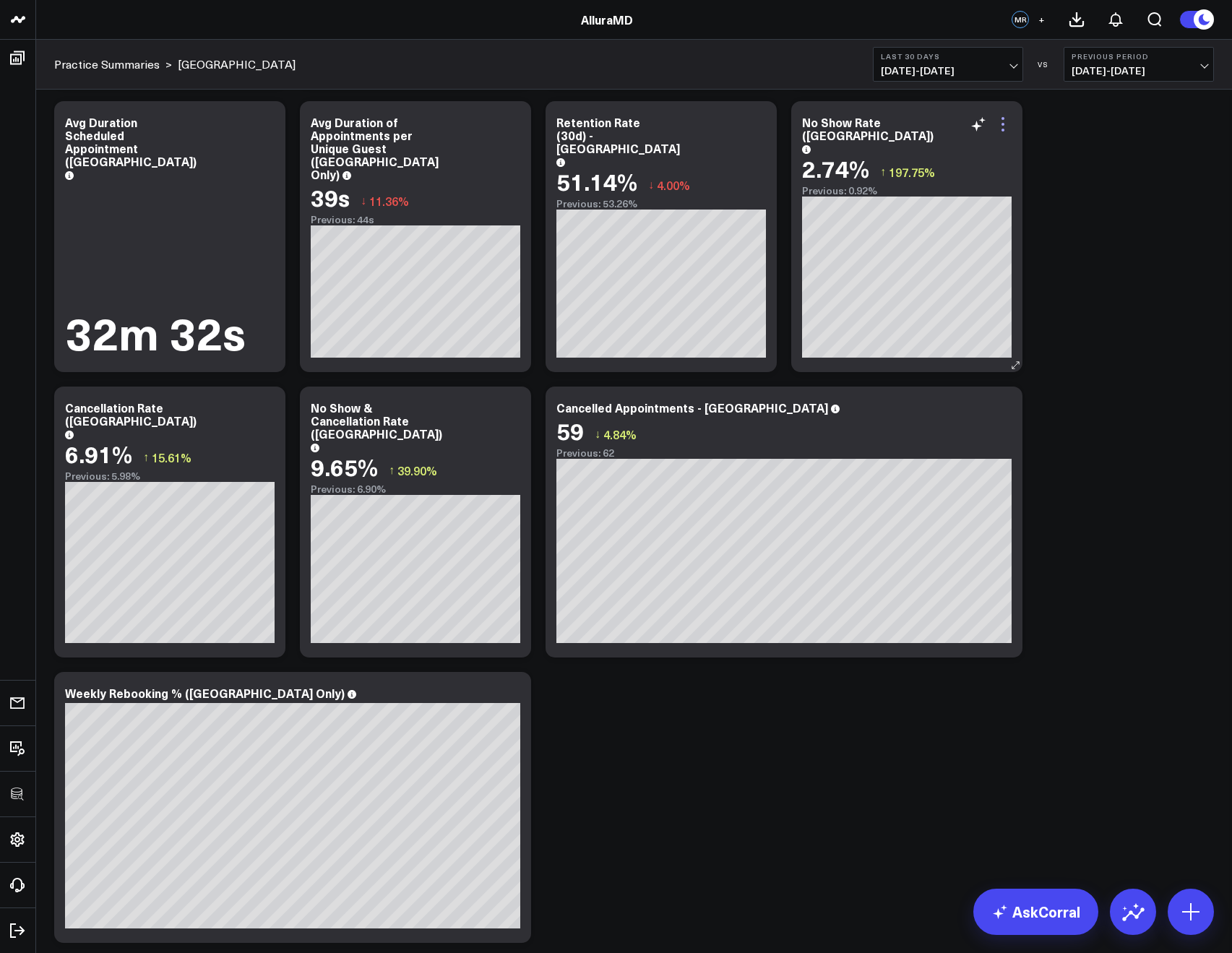
click at [1000, 121] on icon at bounding box center [1002, 124] width 17 height 17
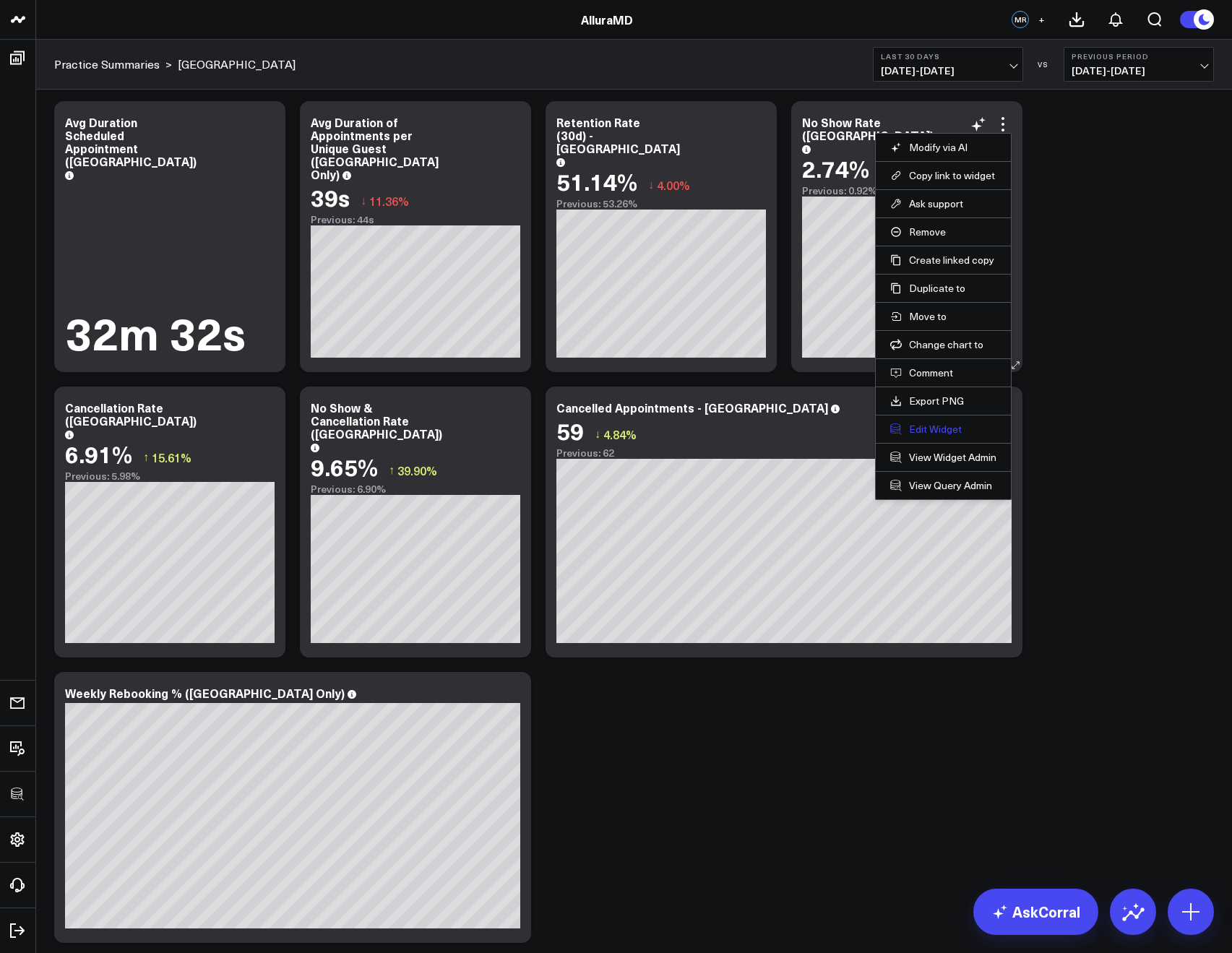
click at [925, 429] on button "Edit Widget" at bounding box center [943, 429] width 107 height 13
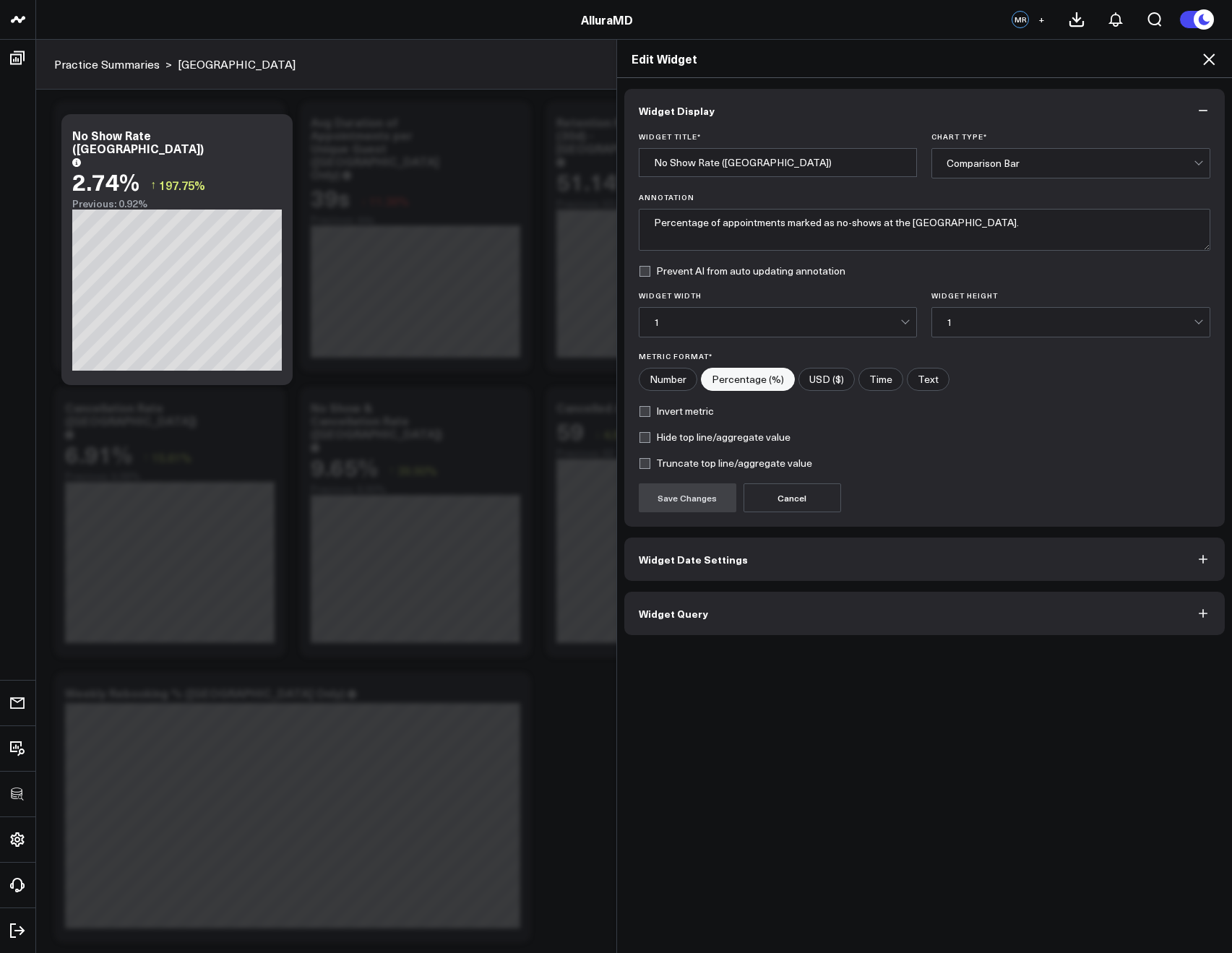
drag, startPoint x: 639, startPoint y: 409, endPoint x: 646, endPoint y: 420, distance: 13.0
click at [639, 408] on label "Invert metric" at bounding box center [676, 411] width 75 height 11
click at [639, 408] on input "Invert metric" at bounding box center [644, 411] width 11 height 11
checkbox input "true"
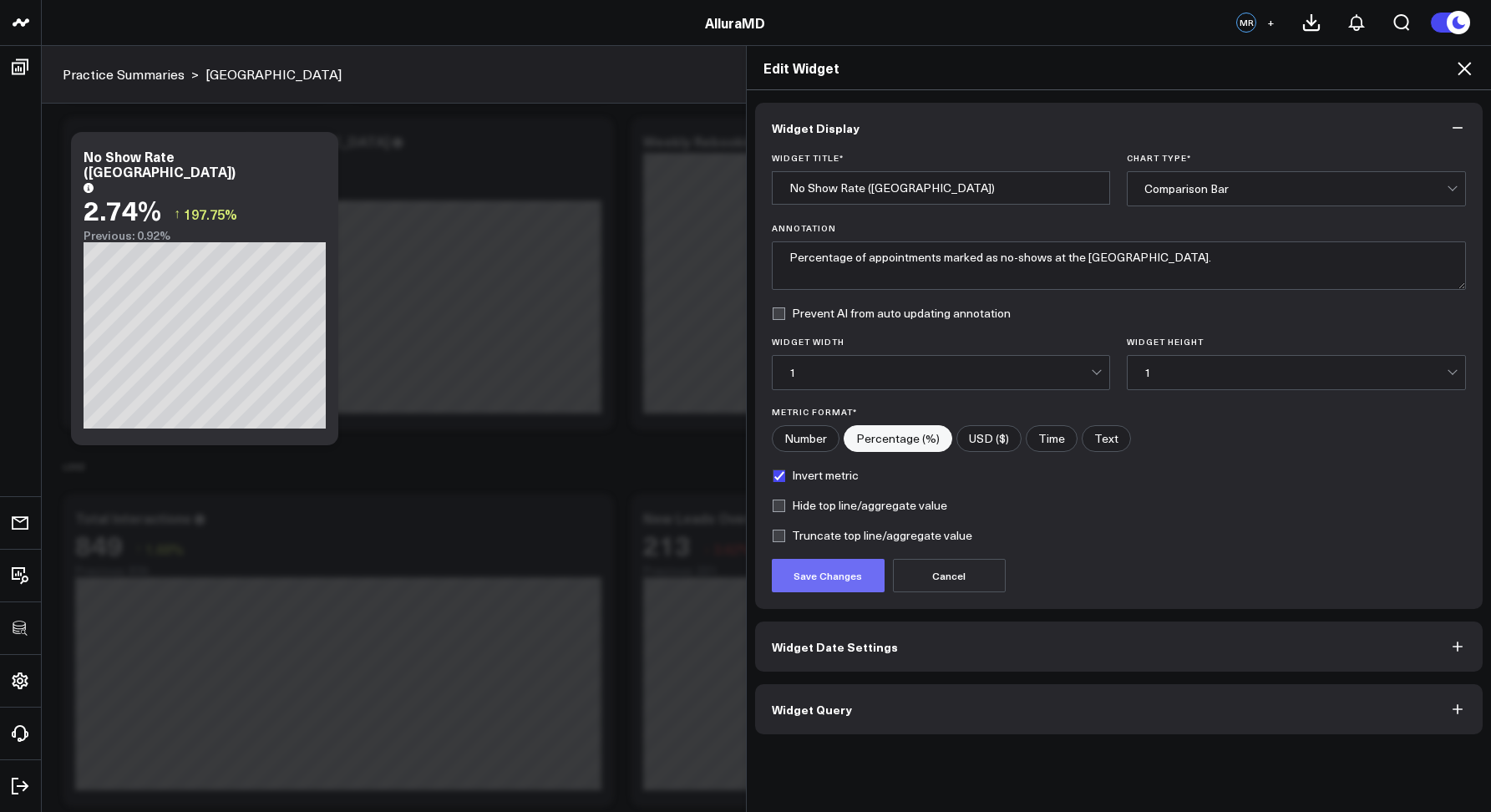
click at [788, 580] on button "Save Changes" at bounding box center [828, 575] width 113 height 34
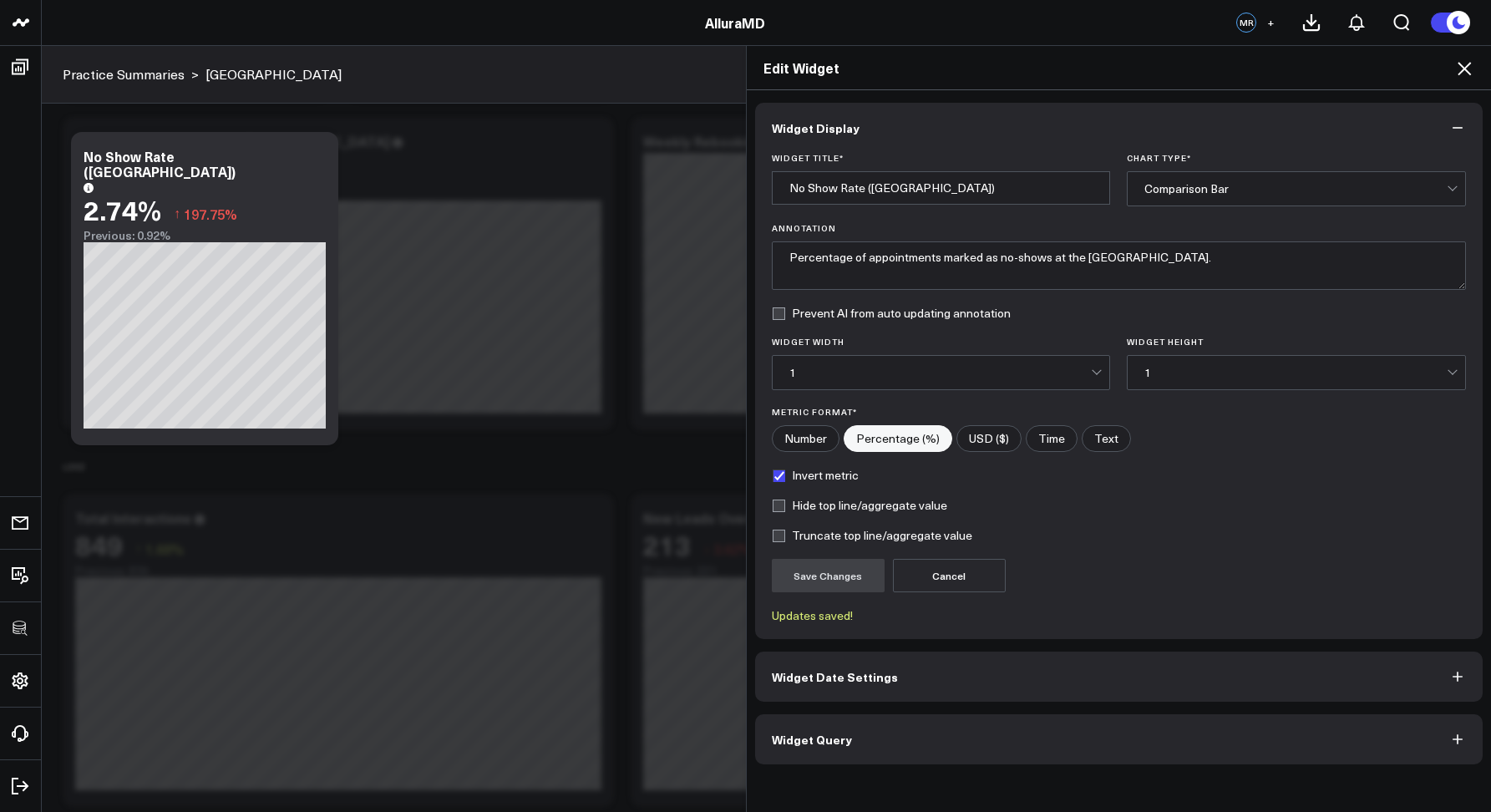
click at [1423, 67] on h2 "Edit Widget" at bounding box center [1119, 68] width 712 height 19
click at [1423, 70] on icon at bounding box center [1464, 68] width 20 height 20
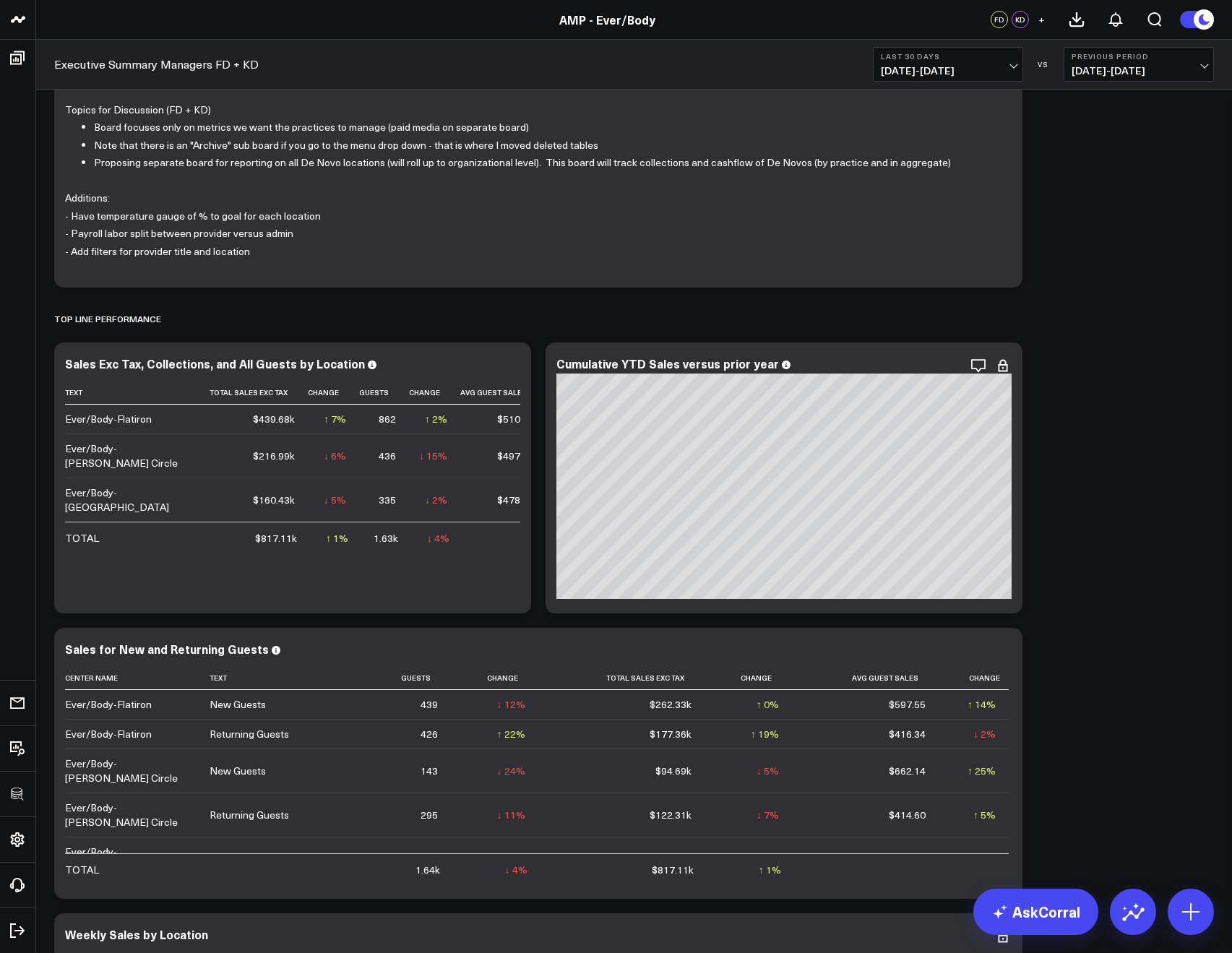
click at [928, 368] on icon "button" at bounding box center [929, 365] width 17 height 17
click at [935, 361] on icon "button" at bounding box center [929, 366] width 15 height 14
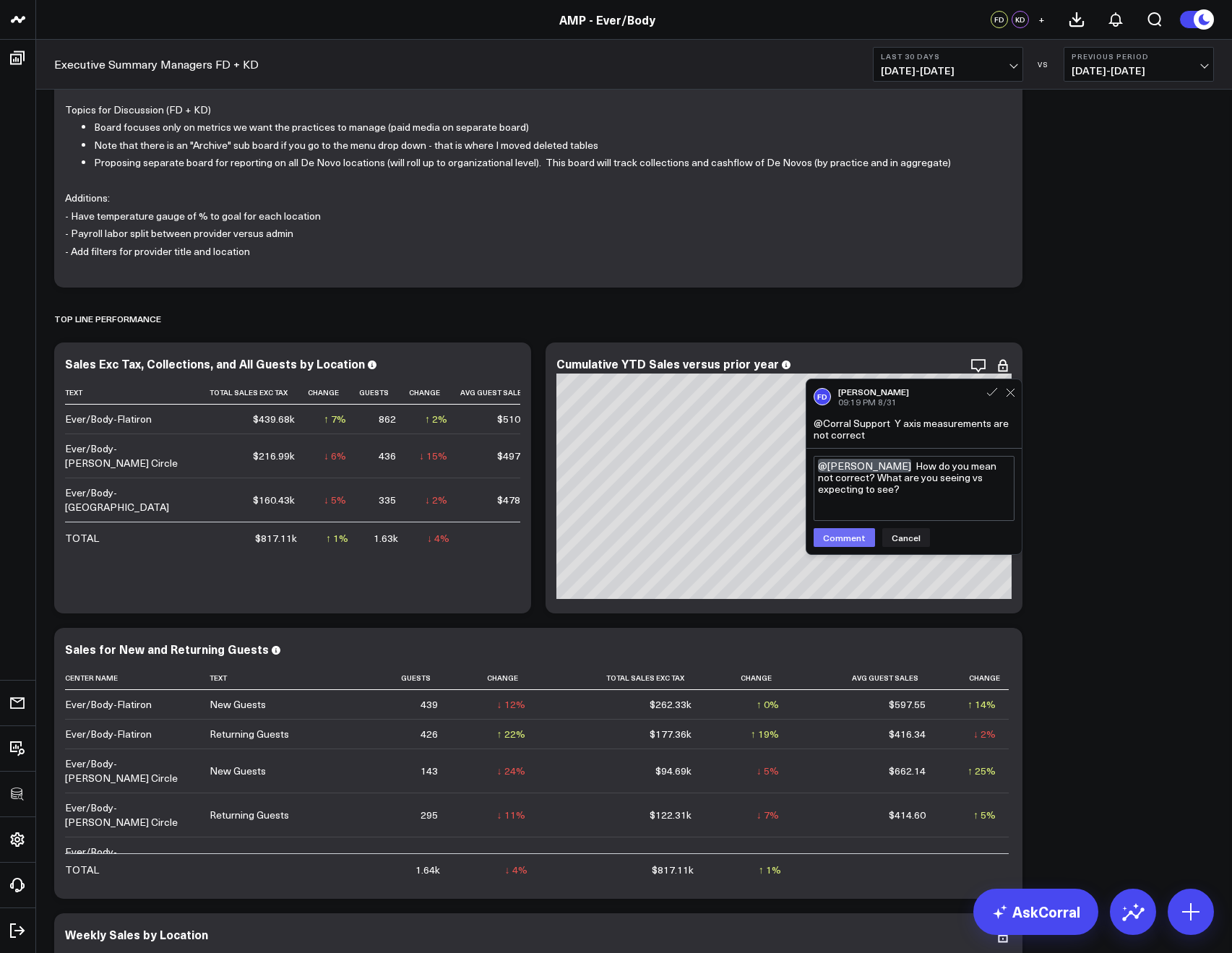
type textarea "@Francis DeMonte How do you mean not correct? What are you seeing vs expecting …"
click at [832, 538] on button "Comment" at bounding box center [844, 537] width 62 height 19
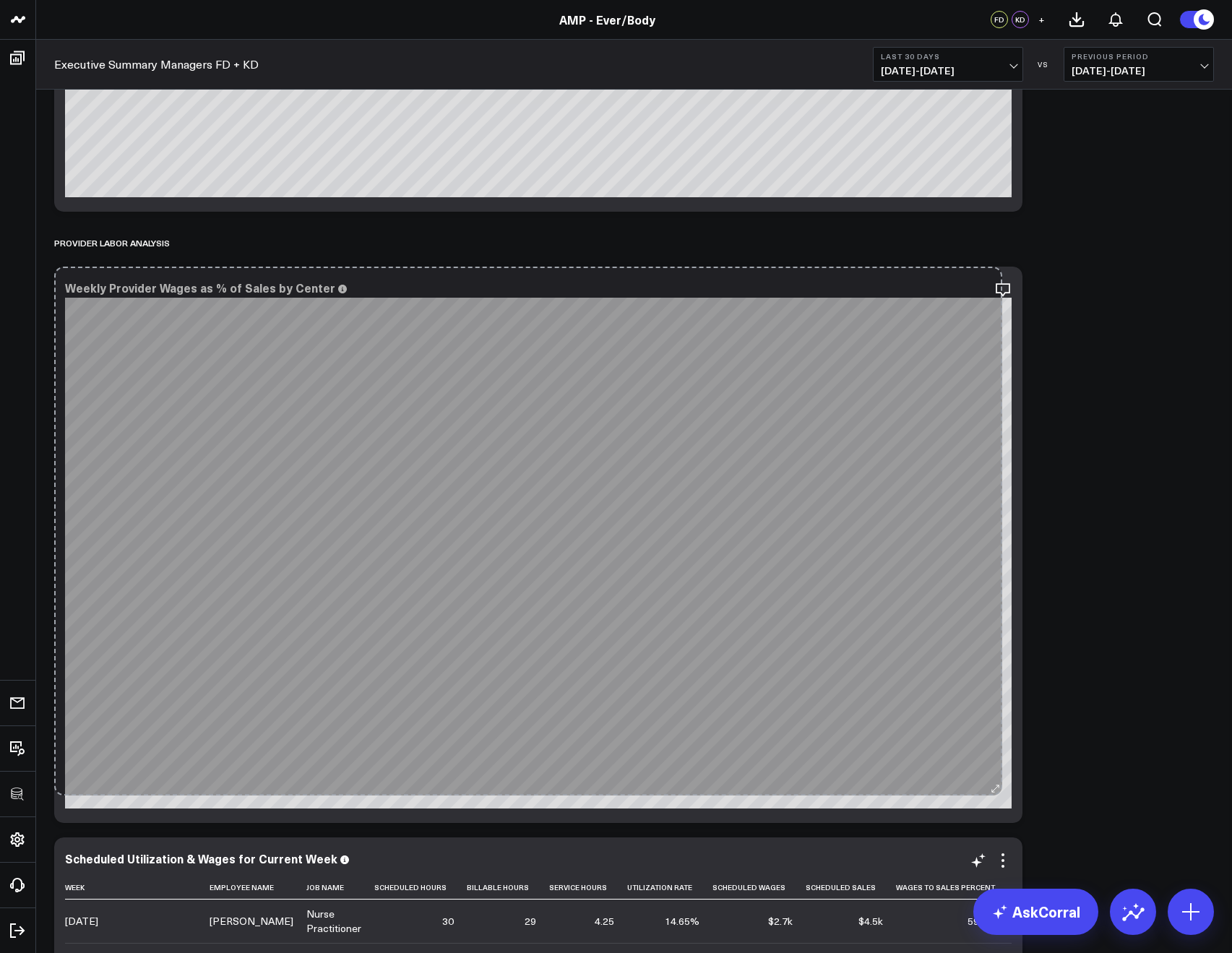
click at [994, 789] on div "Weekly Provider Wages as % of Sales by Center [#c8c8fa fontSize:9px][/] [#fff f…" at bounding box center [538, 545] width 969 height 556
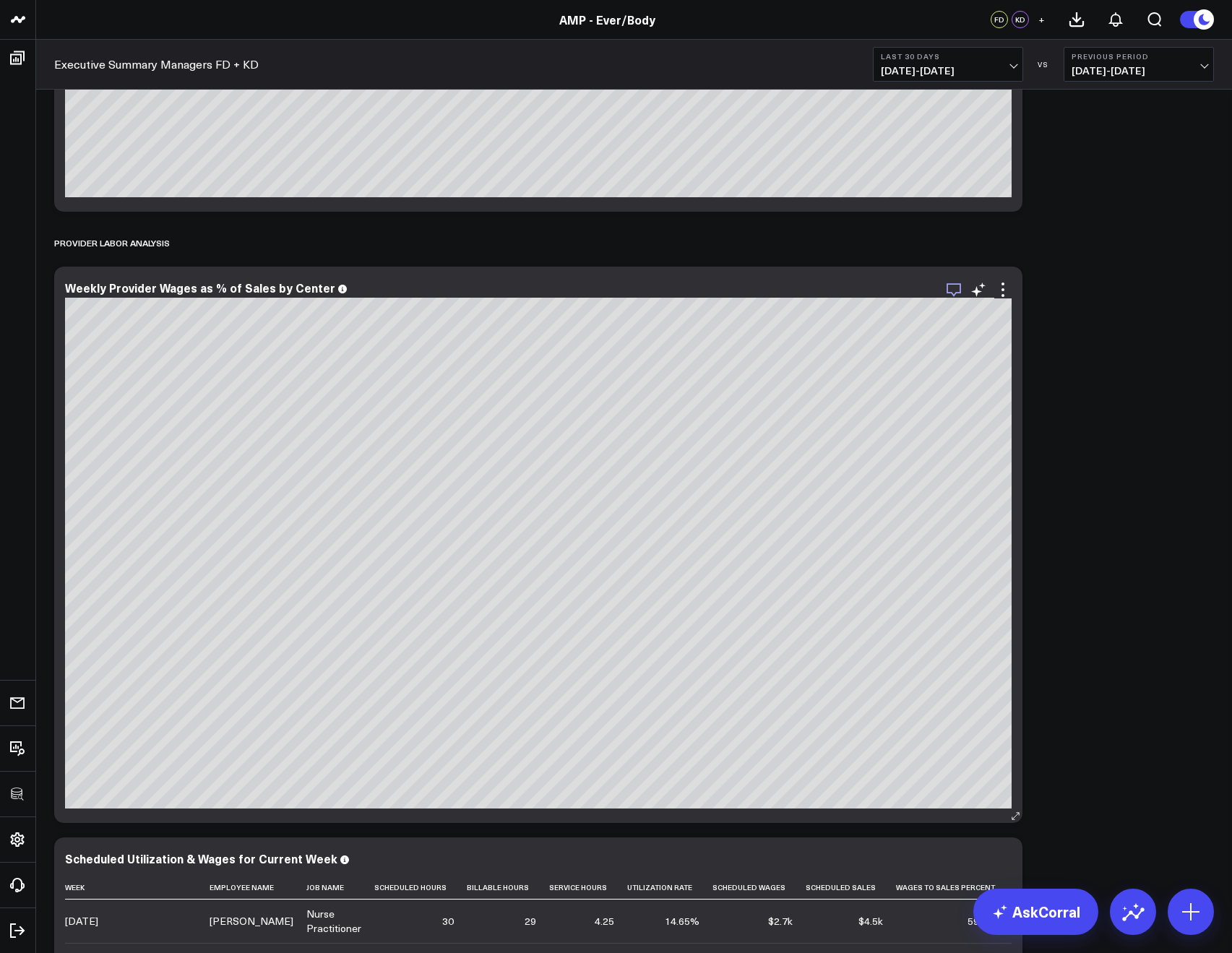
click at [950, 286] on icon "button" at bounding box center [953, 289] width 17 height 17
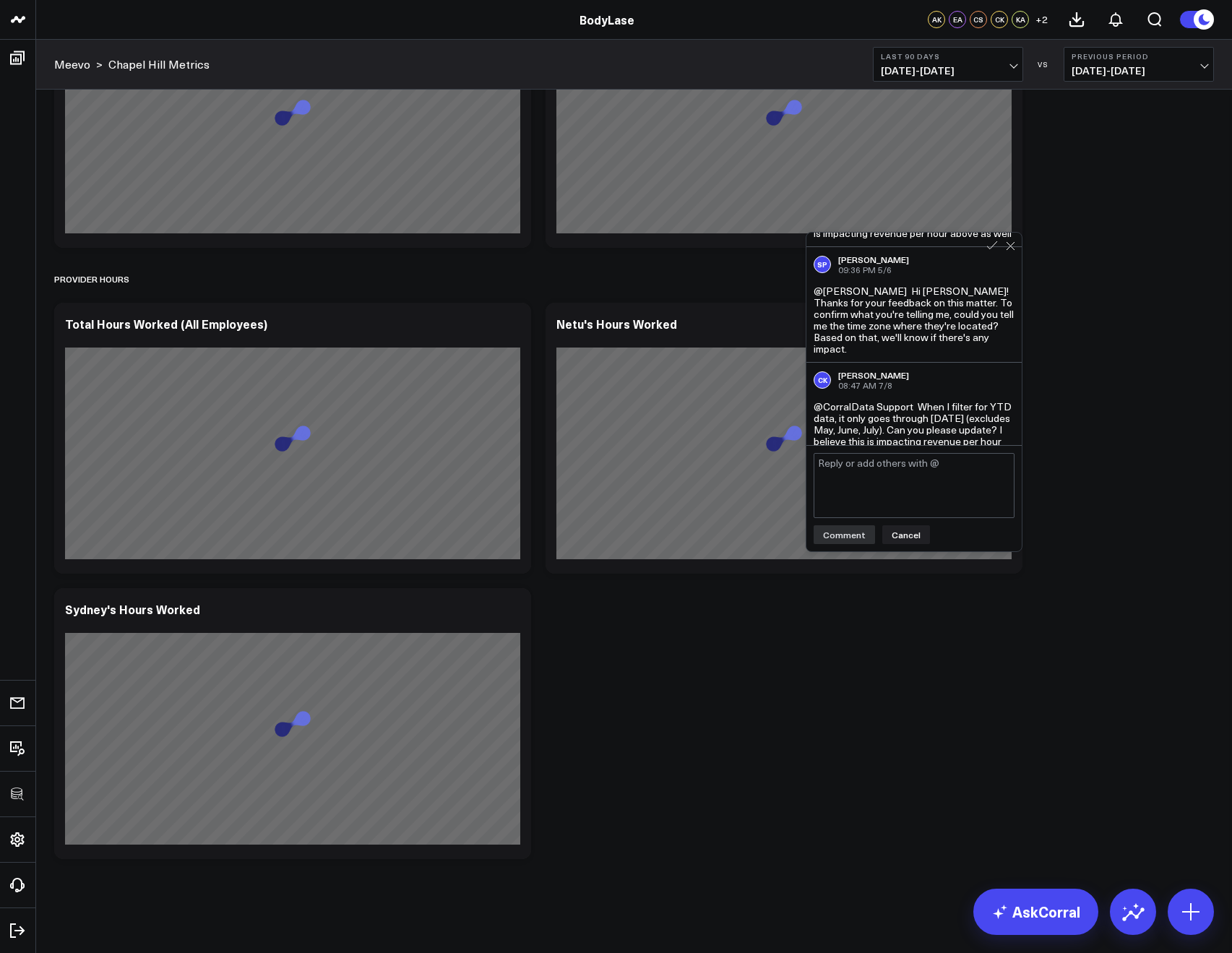
scroll to position [191, 0]
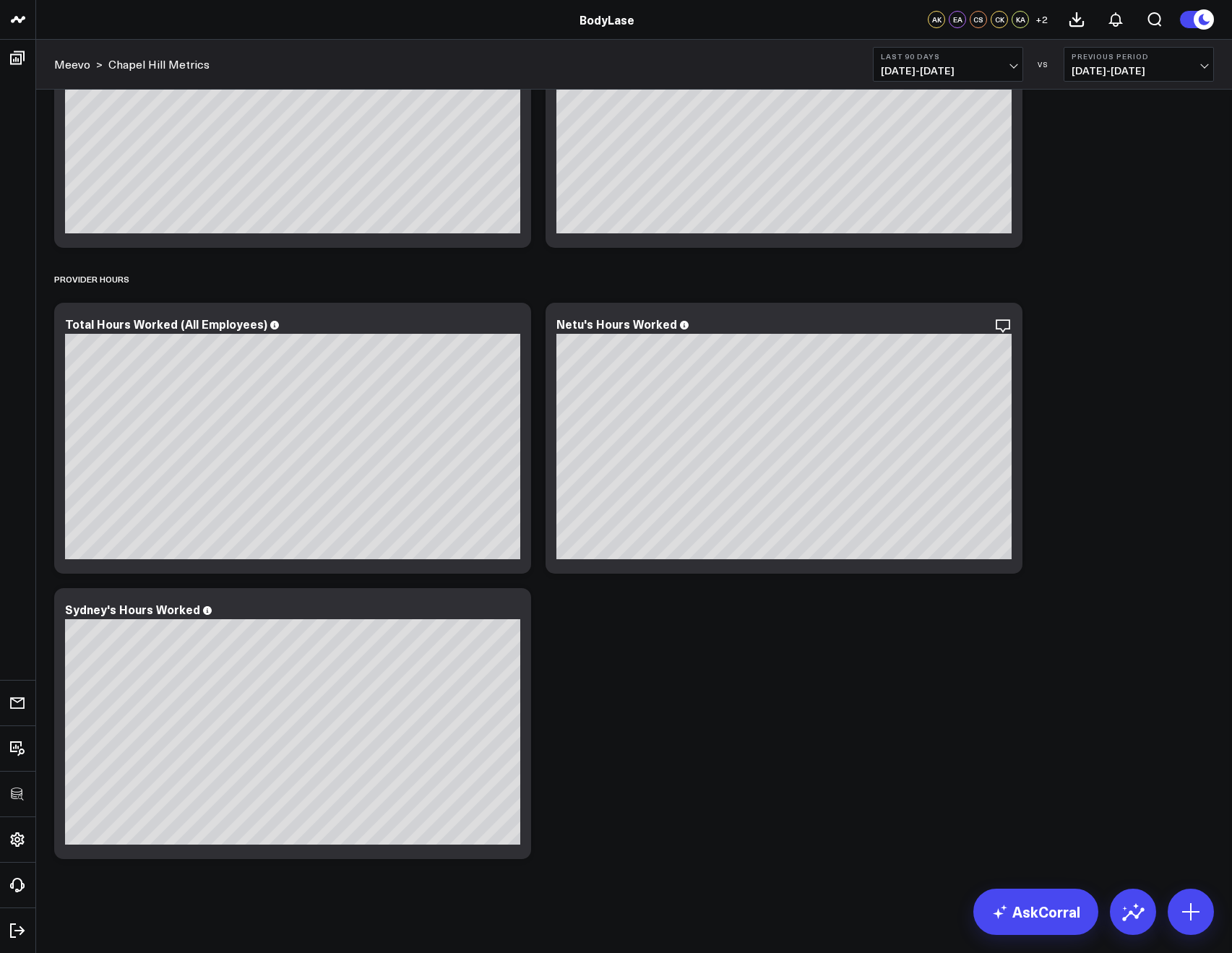
click at [916, 54] on b "Last 90 Days" at bounding box center [947, 56] width 134 height 9
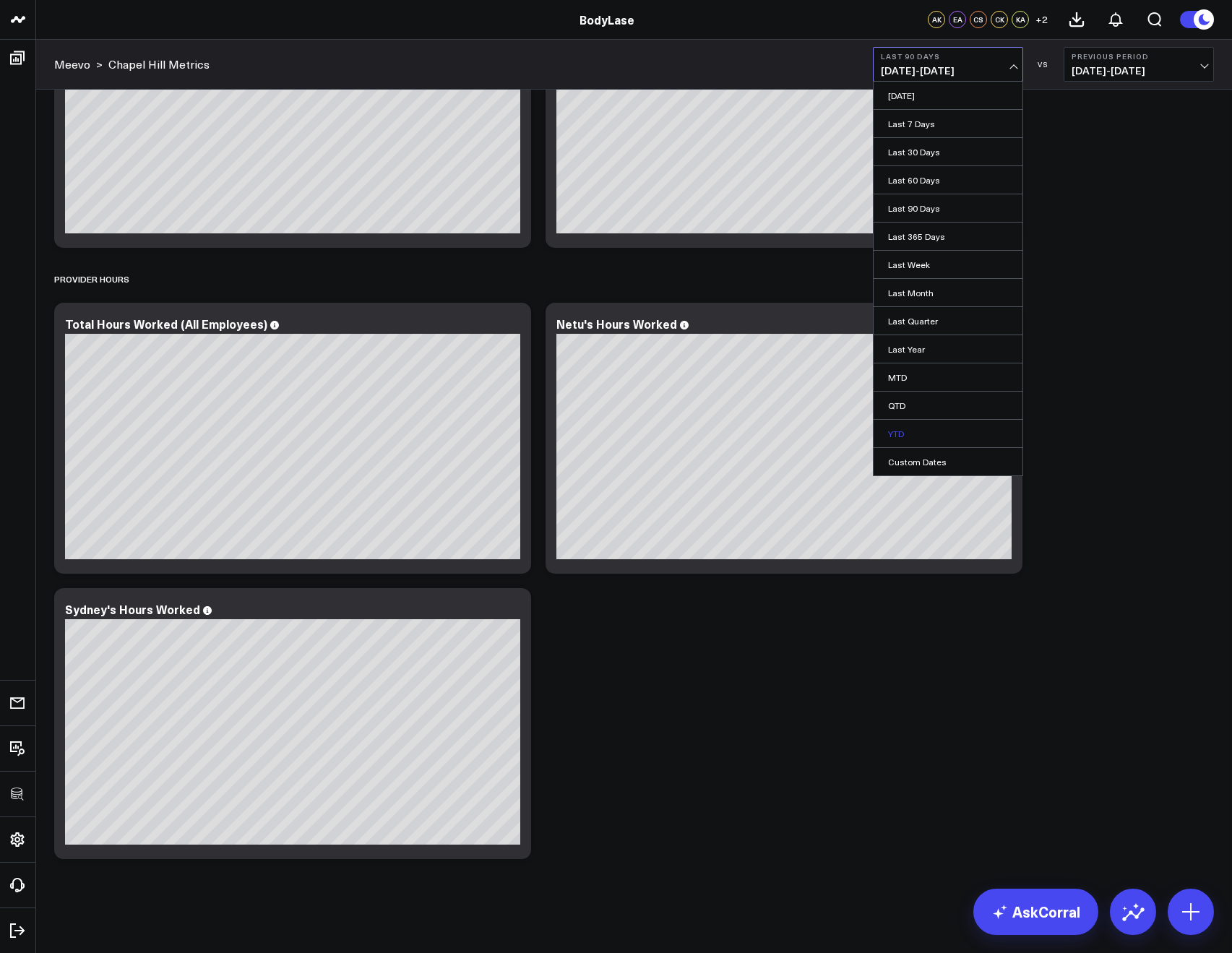
click at [908, 427] on link "YTD" at bounding box center [947, 433] width 149 height 28
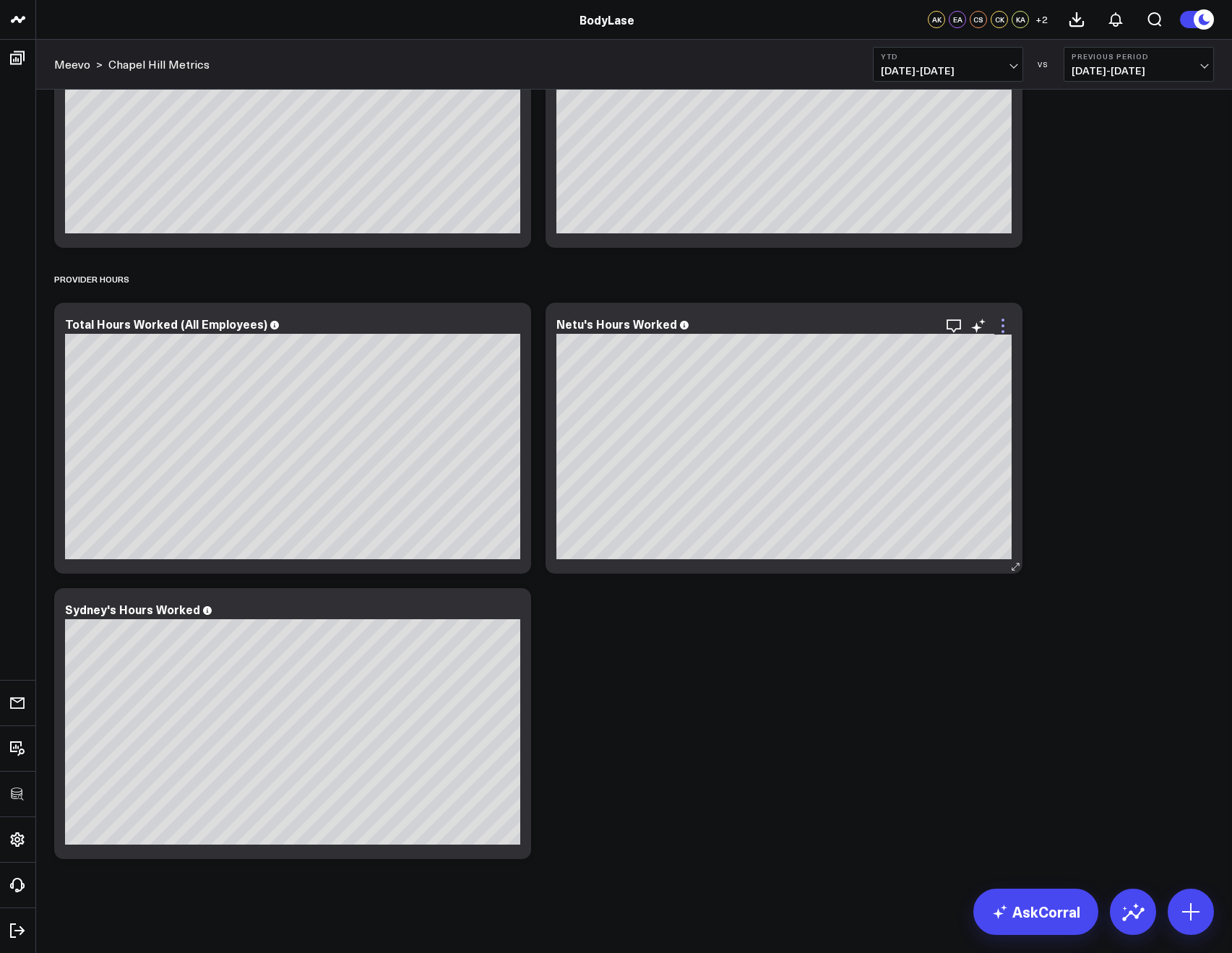
click at [1005, 327] on icon at bounding box center [1002, 325] width 17 height 17
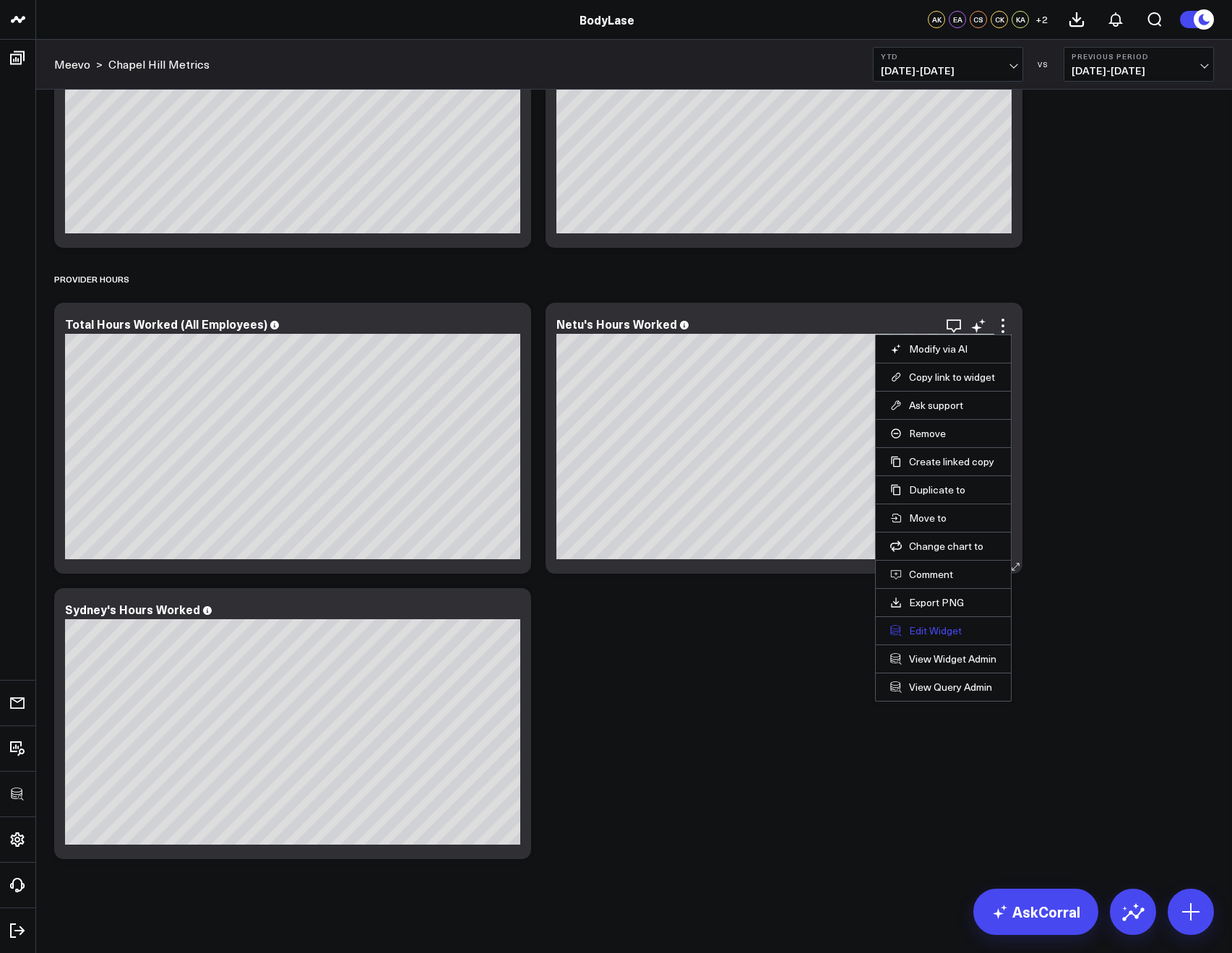
click at [928, 630] on button "Edit Widget" at bounding box center [943, 631] width 107 height 13
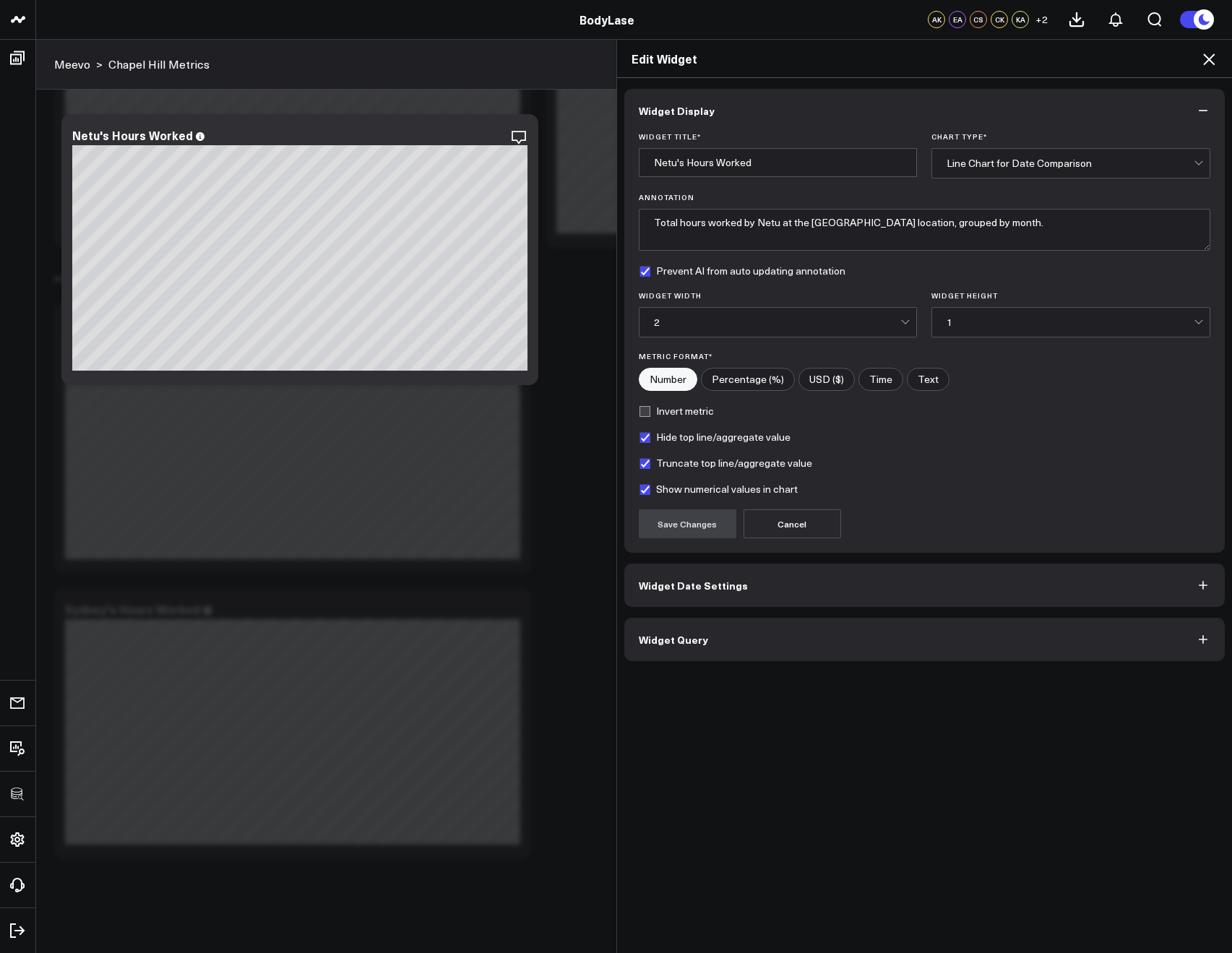
click at [819, 622] on button "Widget Query" at bounding box center [925, 639] width 601 height 43
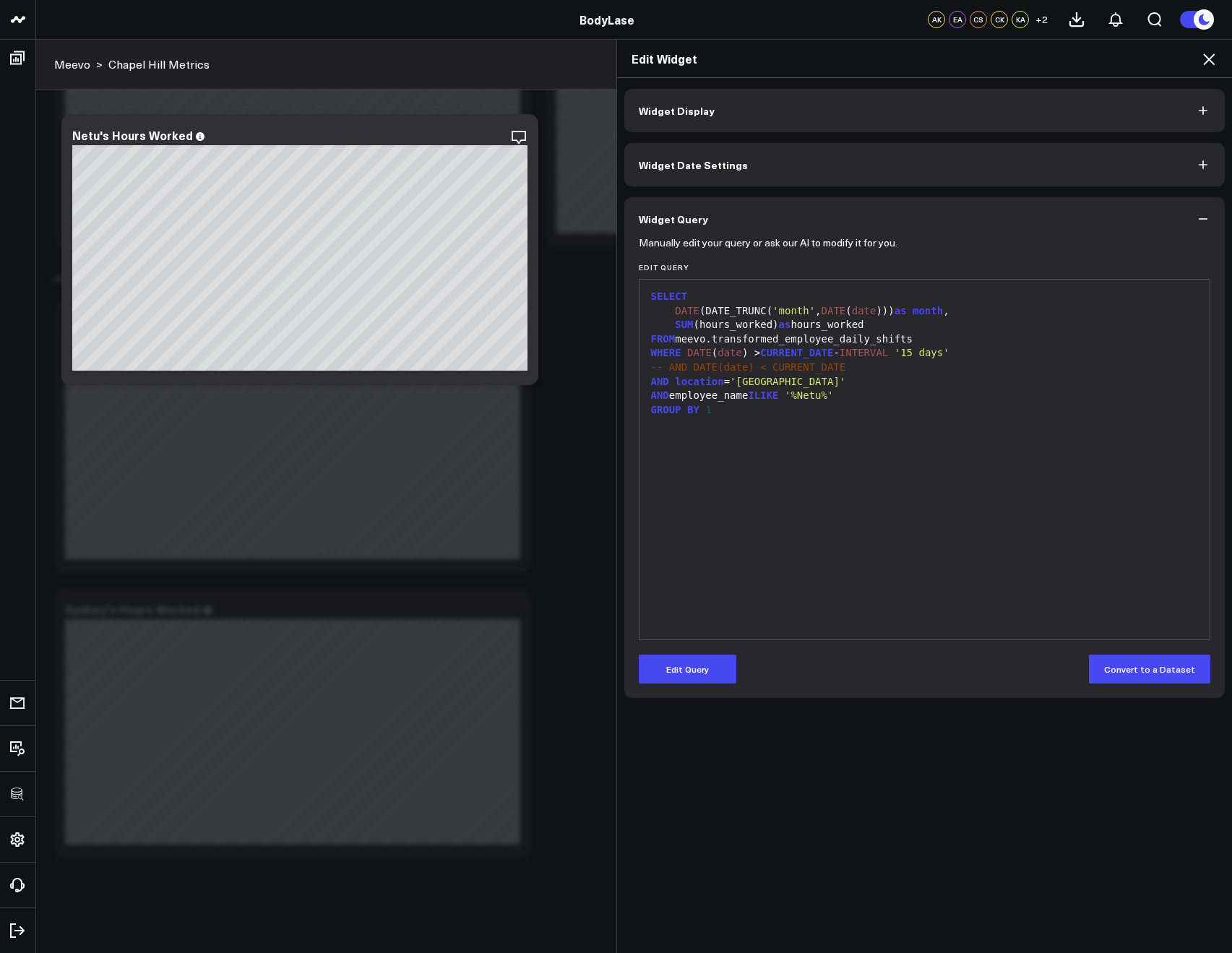
click at [1204, 53] on icon at bounding box center [1208, 59] width 17 height 17
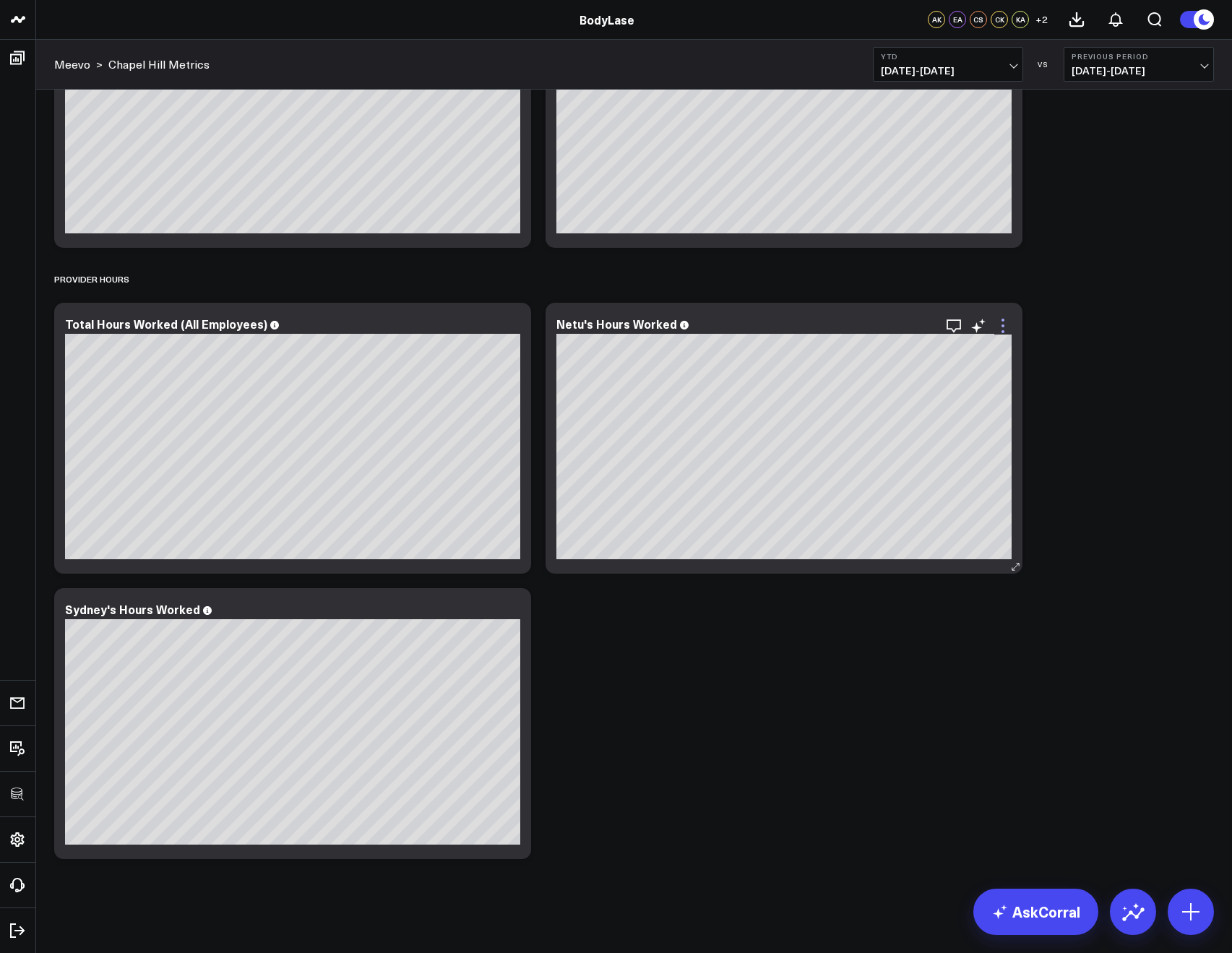
click at [1001, 325] on icon at bounding box center [1003, 326] width 3 height 3
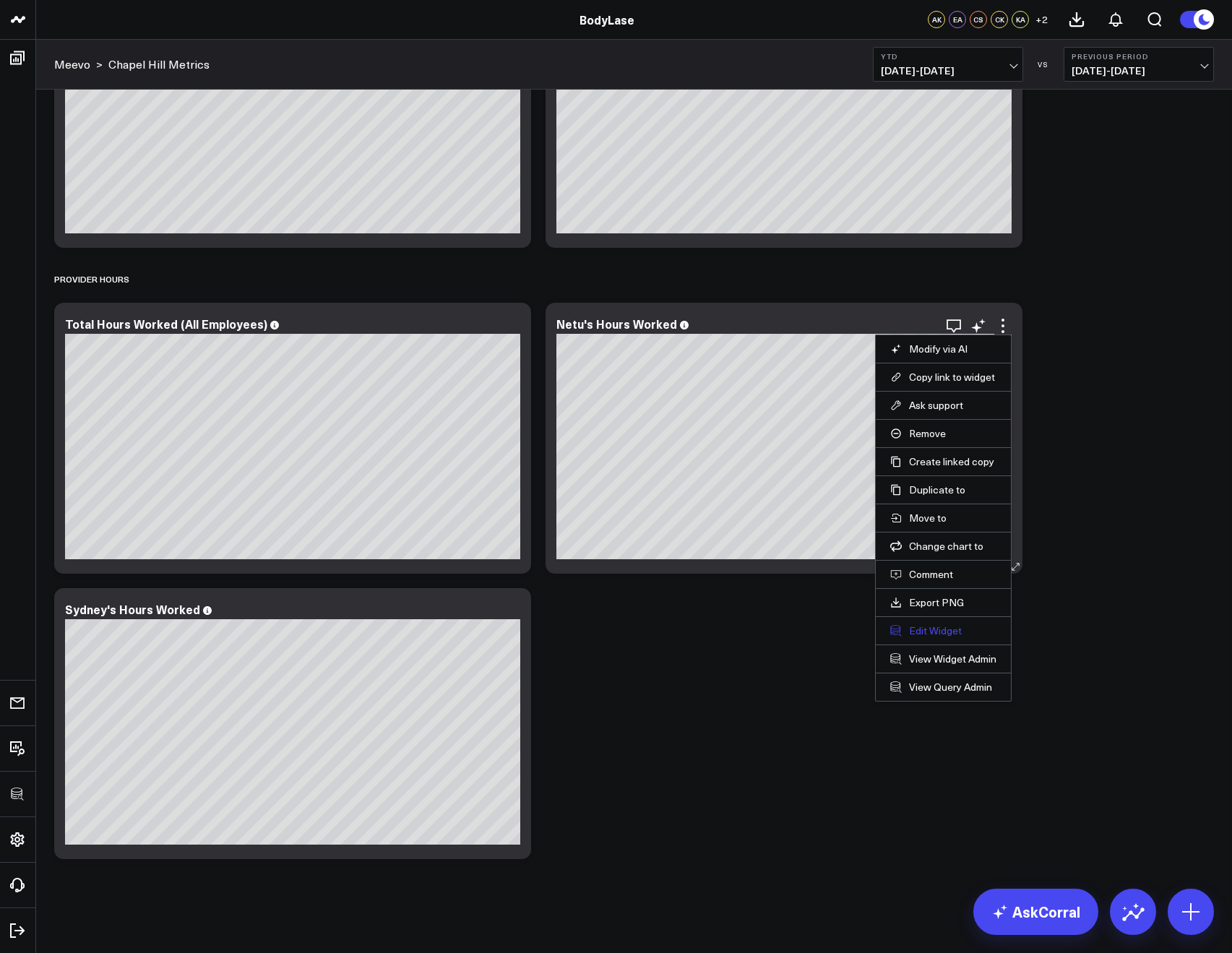
click at [908, 628] on button "Edit Widget" at bounding box center [943, 631] width 107 height 13
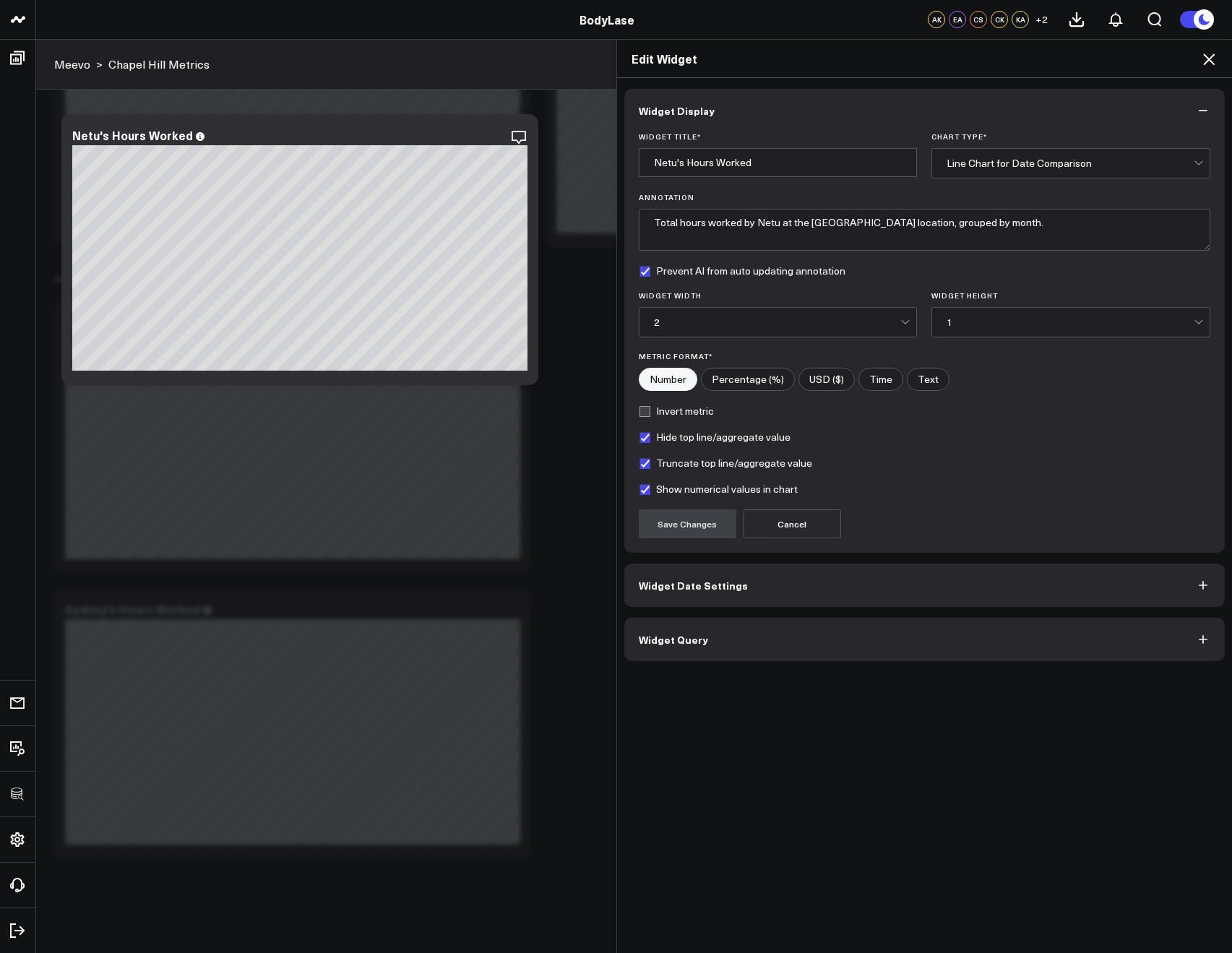
click at [847, 624] on button "Widget Query" at bounding box center [925, 639] width 601 height 43
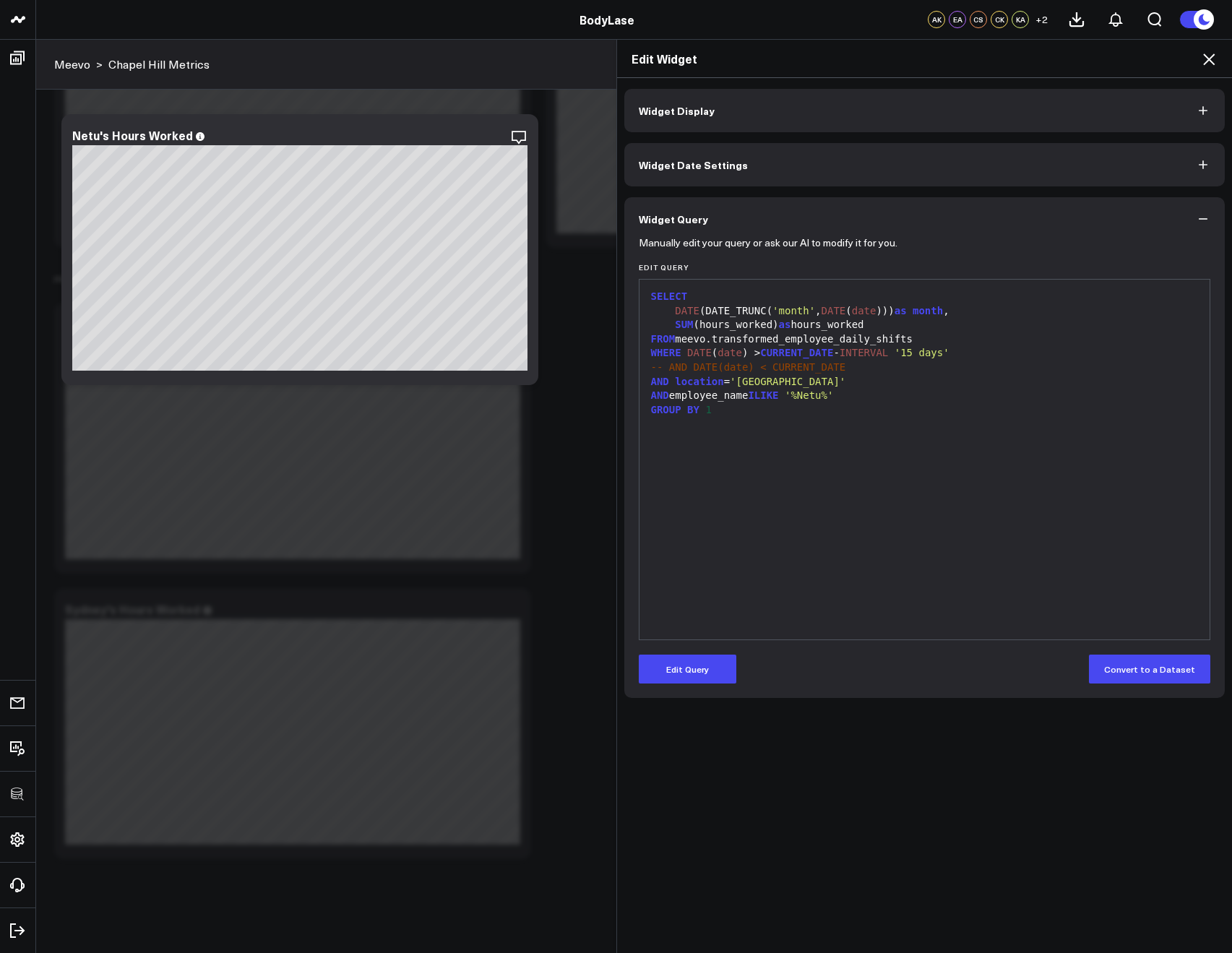
click at [1203, 64] on icon at bounding box center [1208, 59] width 11 height 11
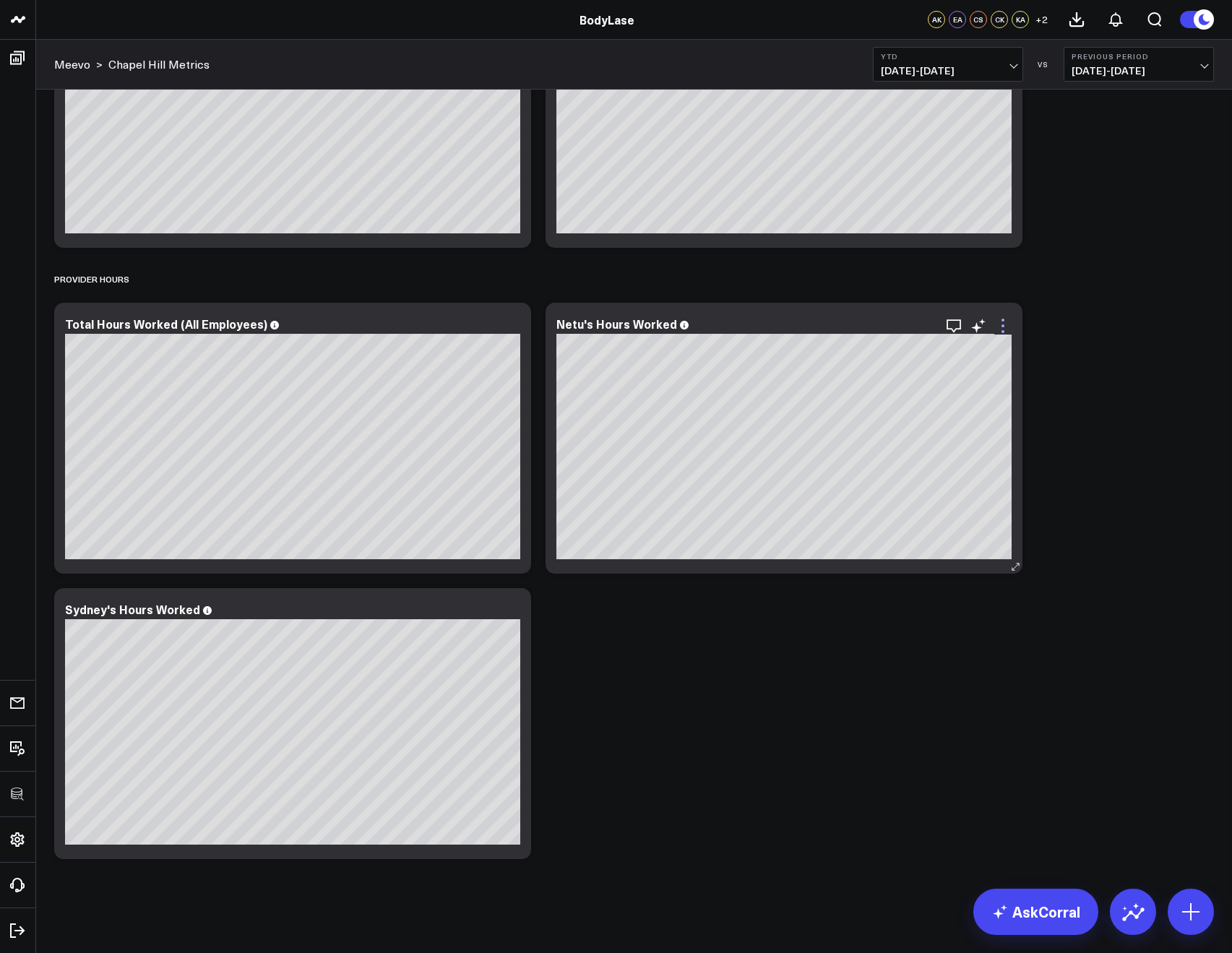
click at [1004, 330] on icon at bounding box center [1002, 325] width 17 height 17
click at [896, 60] on b "YTD" at bounding box center [947, 56] width 134 height 9
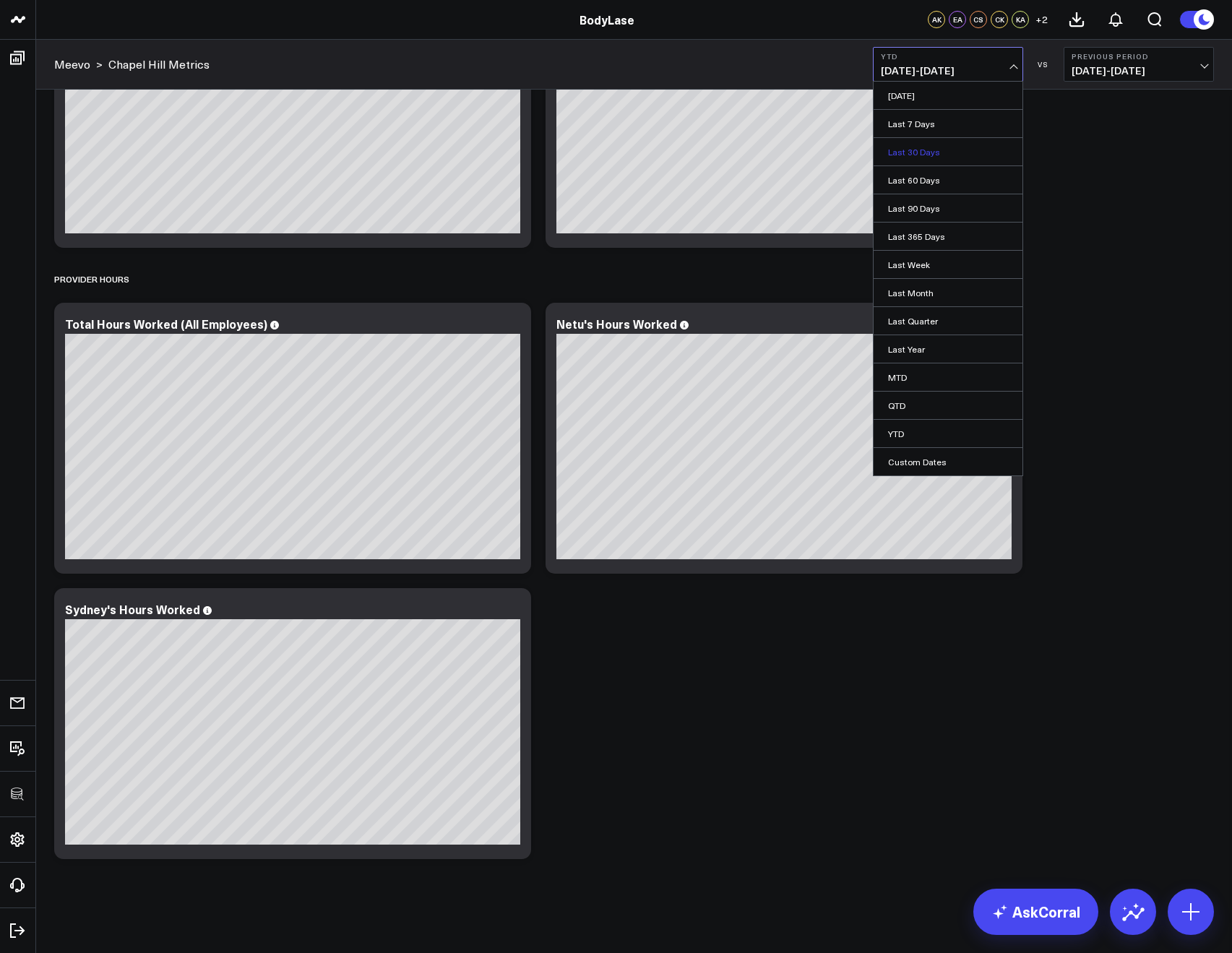
click at [907, 157] on link "Last 30 Days" at bounding box center [947, 152] width 149 height 28
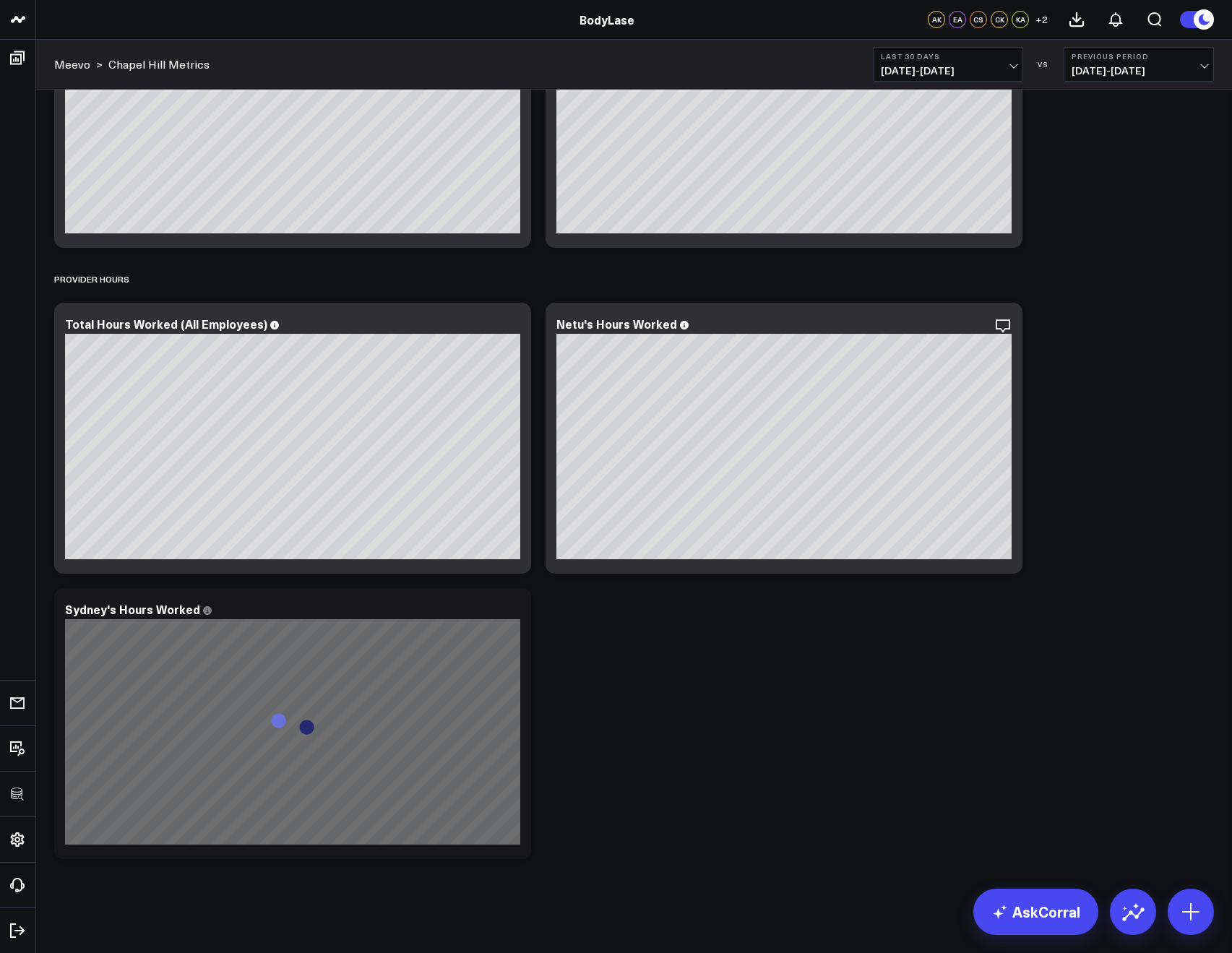
drag, startPoint x: 895, startPoint y: 64, endPoint x: 897, endPoint y: 76, distance: 12.2
click at [895, 65] on span "08/03/25 - 09/01/25" at bounding box center [947, 71] width 134 height 11
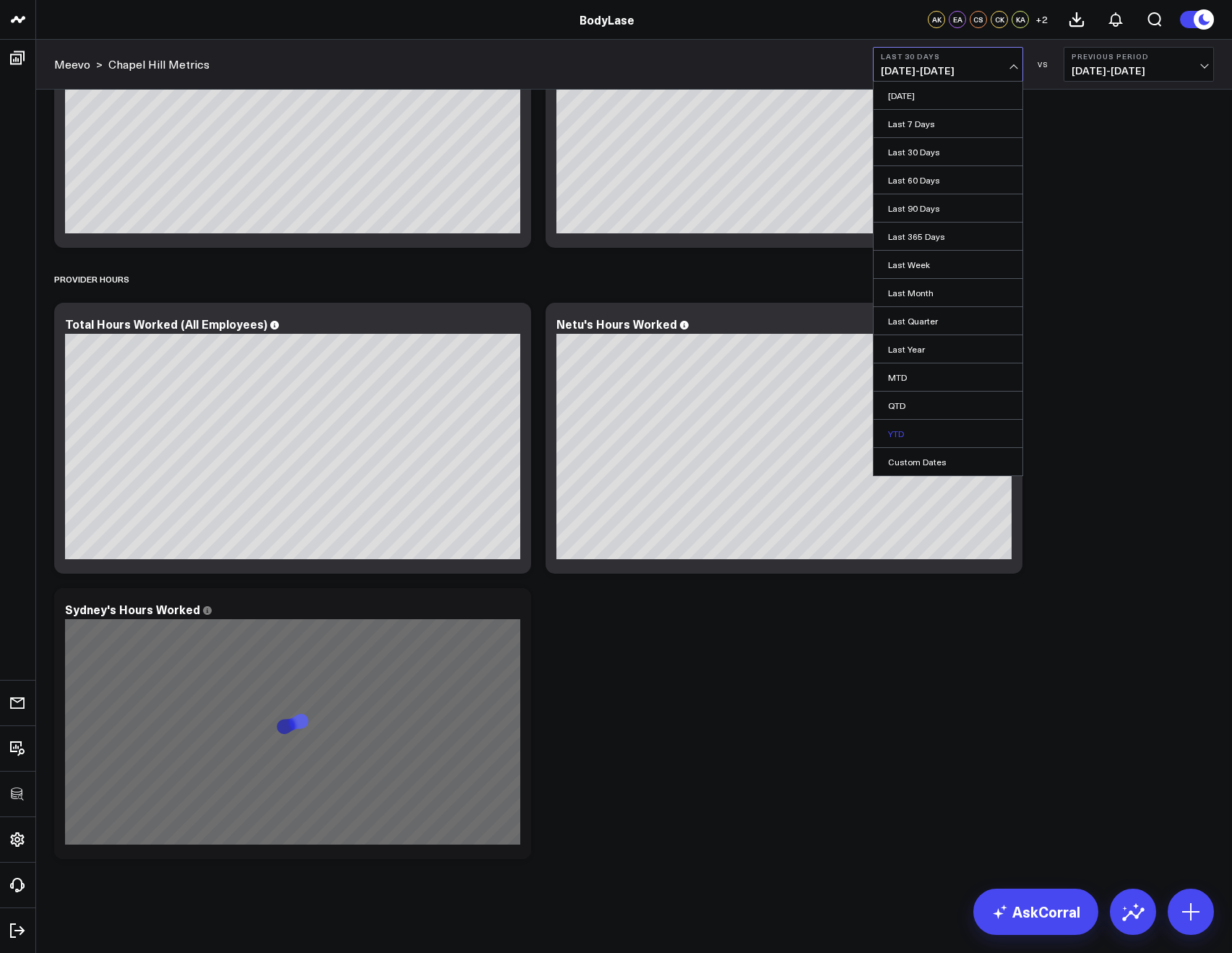
click at [906, 432] on link "YTD" at bounding box center [947, 433] width 149 height 28
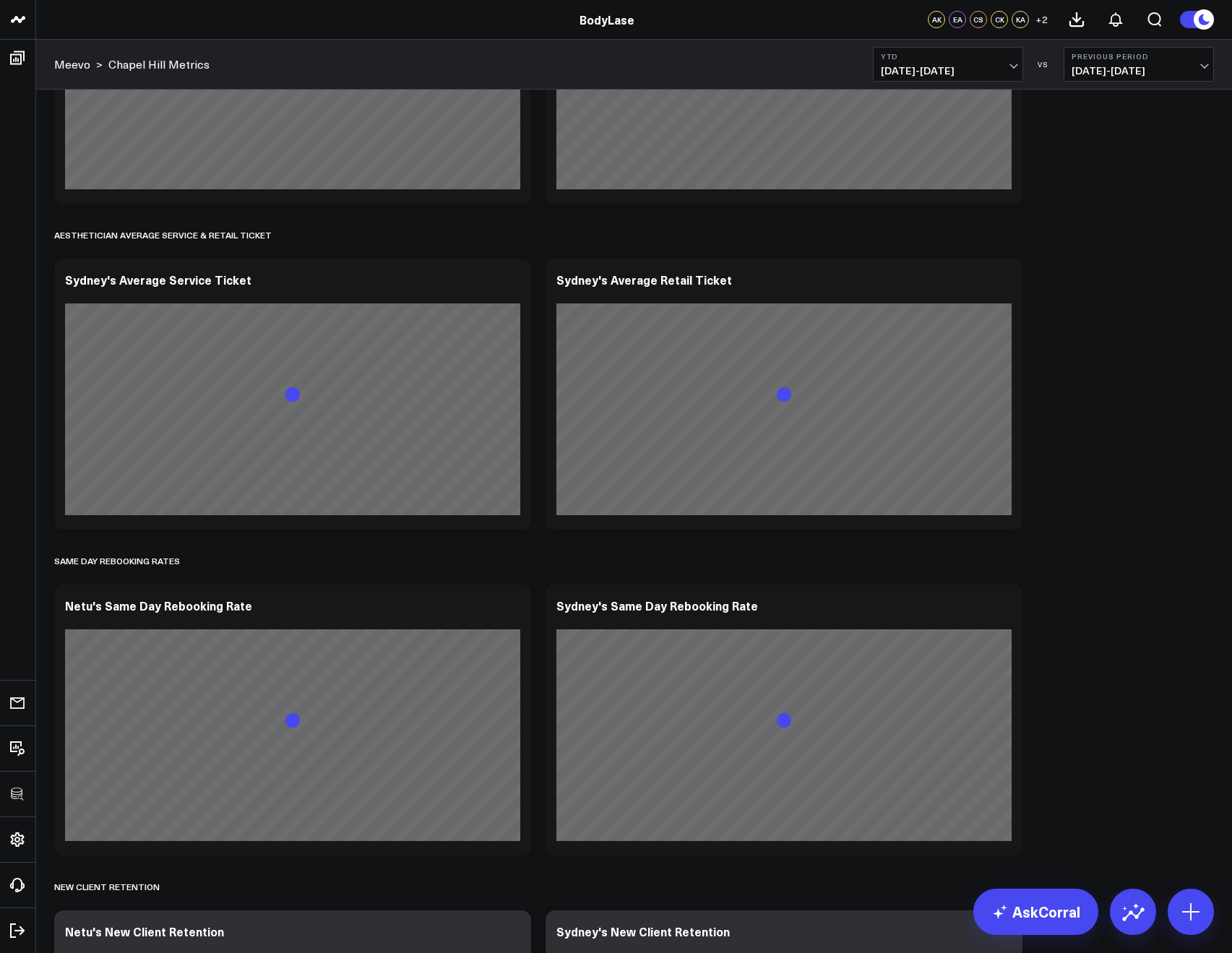
scroll to position [5171, 0]
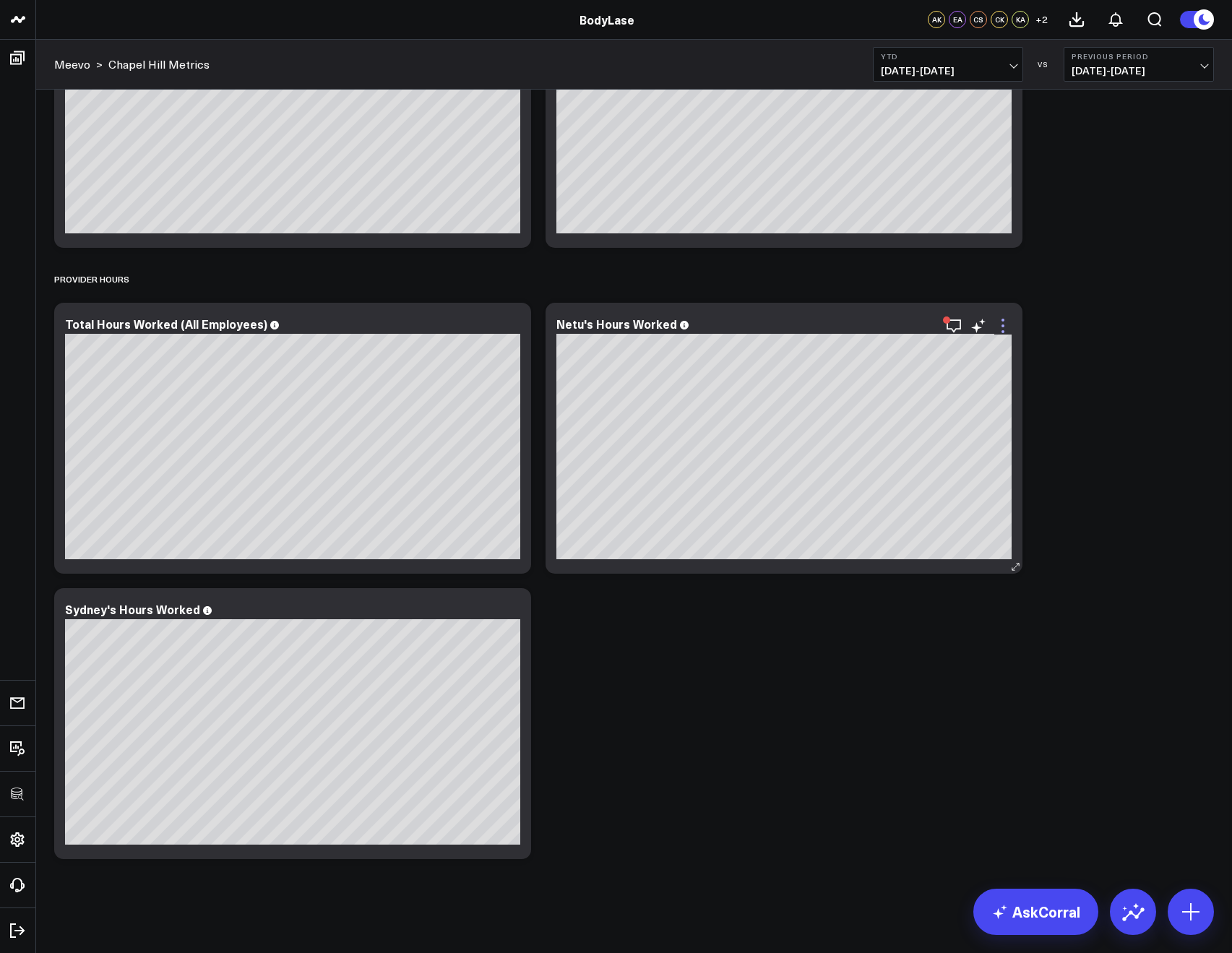
click at [1006, 328] on icon at bounding box center [1002, 325] width 17 height 17
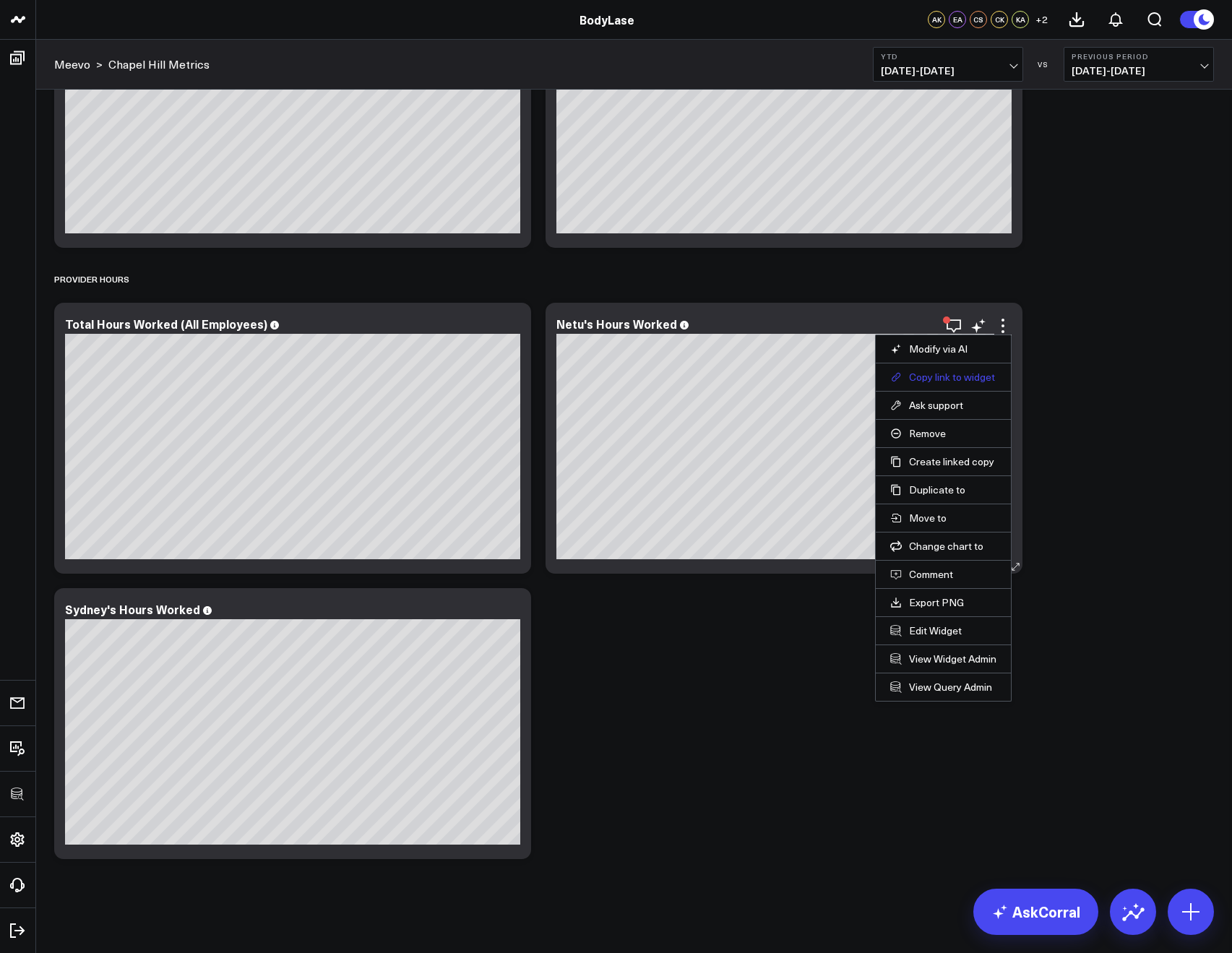
click at [917, 381] on button "Copy link to widget" at bounding box center [943, 377] width 107 height 13
